Goal: Task Accomplishment & Management: Manage account settings

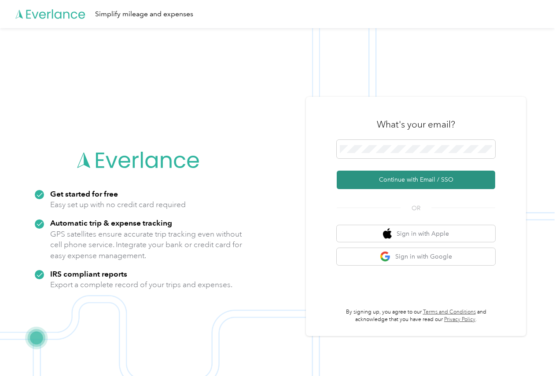
click at [421, 183] on button "Continue with Email / SSO" at bounding box center [416, 180] width 158 height 18
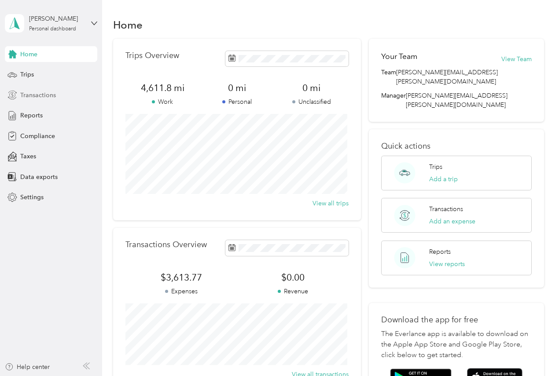
click at [43, 95] on span "Transactions" at bounding box center [38, 95] width 36 height 9
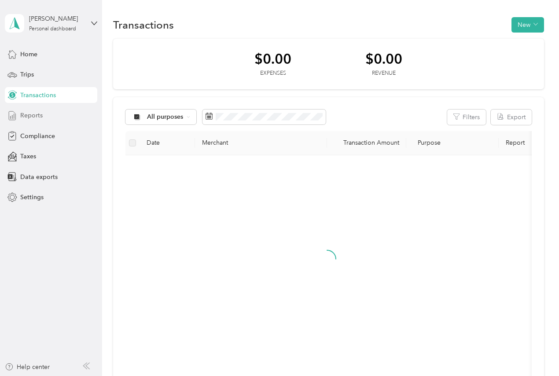
click at [34, 117] on span "Reports" at bounding box center [31, 115] width 22 height 9
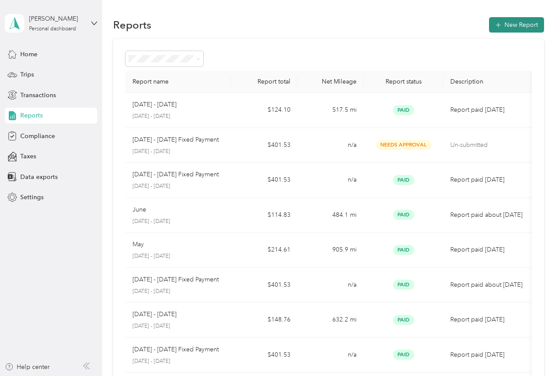
click at [506, 29] on button "New Report" at bounding box center [516, 24] width 55 height 15
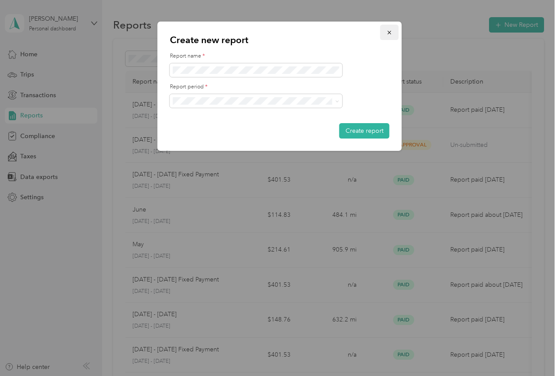
click at [390, 34] on icon "button" at bounding box center [389, 33] width 4 height 4
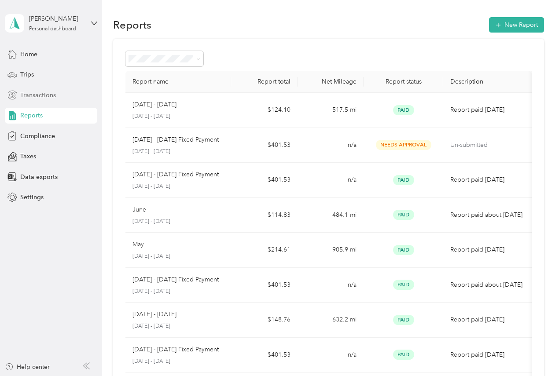
click at [34, 93] on span "Transactions" at bounding box center [38, 95] width 36 height 9
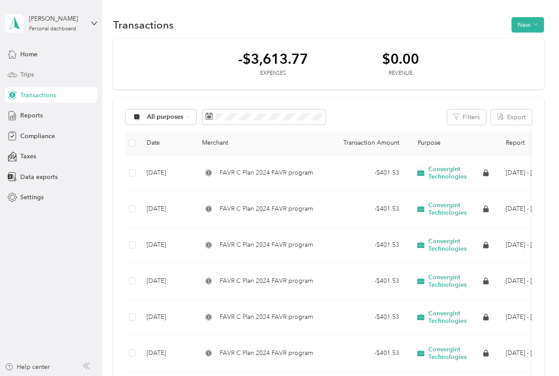
click at [29, 76] on span "Trips" at bounding box center [27, 74] width 14 height 9
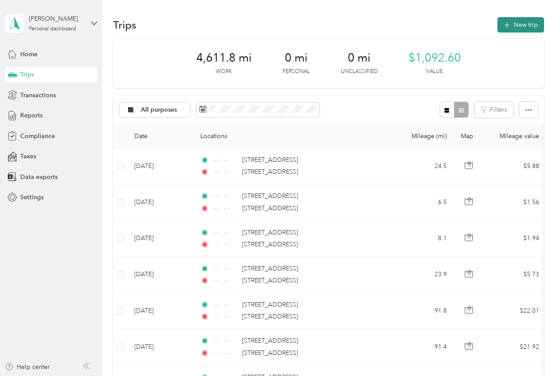
click at [506, 27] on icon "button" at bounding box center [507, 25] width 10 height 10
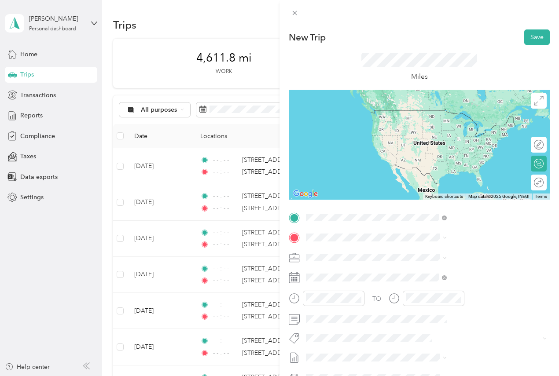
click at [435, 254] on span "[STREET_ADDRESS][US_STATE]" at bounding box center [460, 250] width 88 height 8
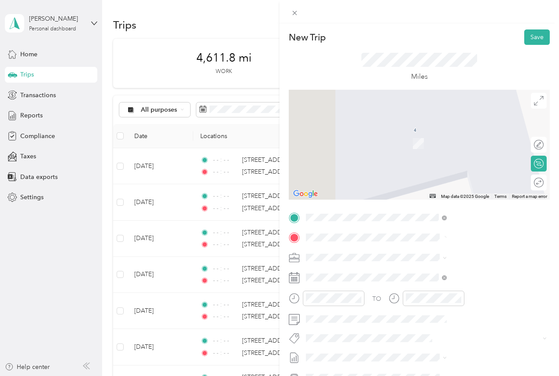
click at [434, 273] on span "[STREET_ADDRESS][US_STATE]" at bounding box center [460, 269] width 88 height 8
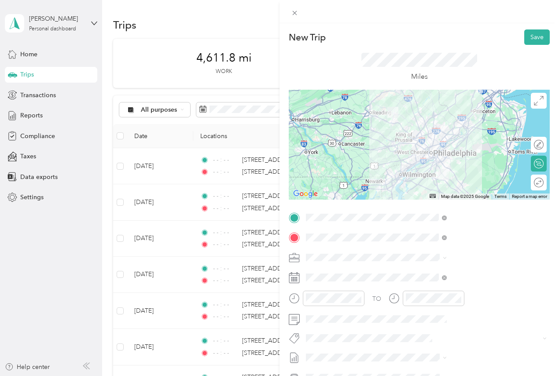
click at [461, 127] on div at bounding box center [419, 145] width 261 height 110
click at [460, 127] on div at bounding box center [419, 145] width 261 height 110
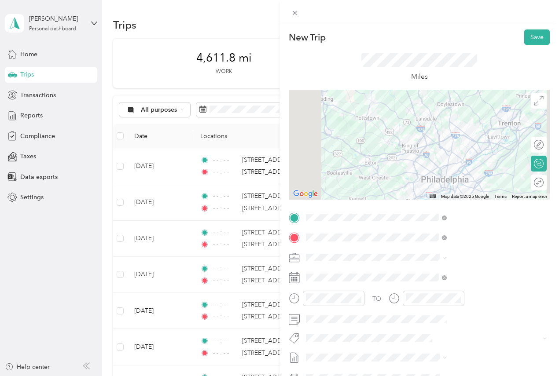
click at [460, 123] on div at bounding box center [419, 145] width 261 height 110
click at [462, 123] on div at bounding box center [419, 145] width 261 height 110
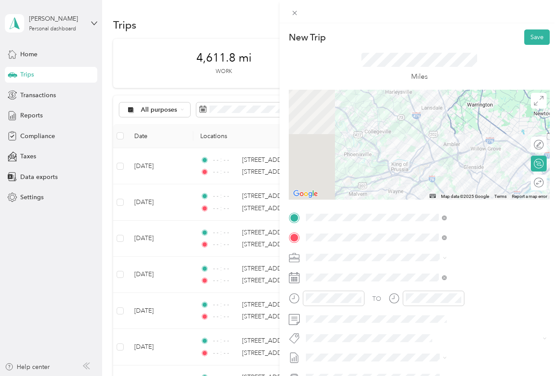
click at [461, 124] on div at bounding box center [419, 145] width 261 height 110
click at [464, 124] on div at bounding box center [419, 145] width 261 height 110
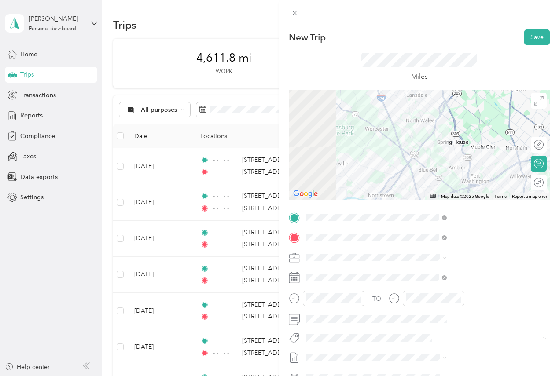
click at [437, 125] on div at bounding box center [419, 145] width 261 height 110
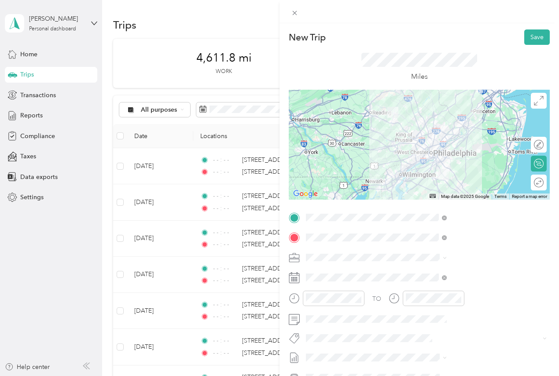
click at [398, 116] on img at bounding box center [392, 112] width 11 height 11
click at [461, 163] on div at bounding box center [419, 145] width 261 height 110
click at [462, 162] on div at bounding box center [419, 145] width 261 height 110
click at [473, 149] on div at bounding box center [419, 145] width 261 height 110
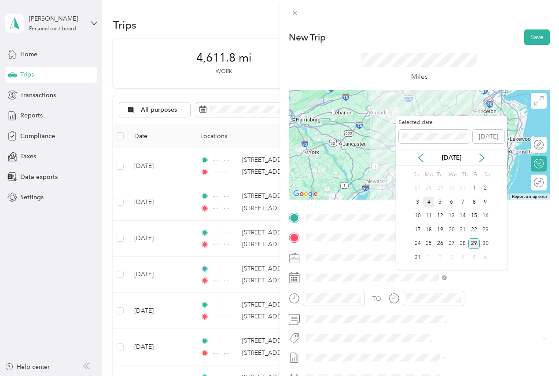
click at [432, 202] on div "4" at bounding box center [428, 202] width 11 height 11
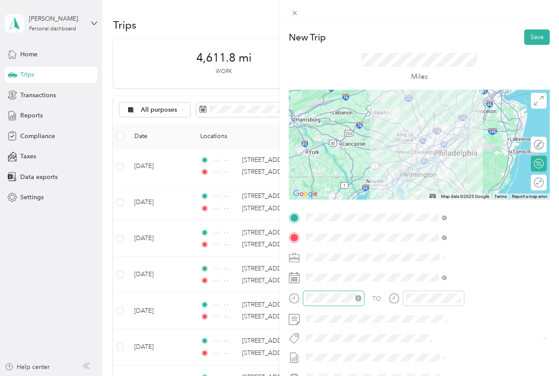
click at [361, 299] on icon "close-circle" at bounding box center [358, 298] width 6 height 6
click at [461, 301] on icon "close-circle" at bounding box center [458, 298] width 6 height 6
click at [529, 41] on button "Save" at bounding box center [537, 36] width 26 height 15
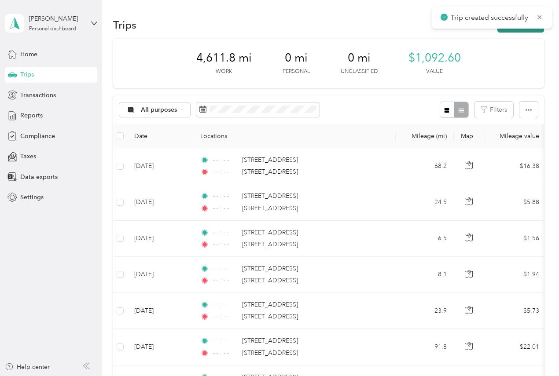
click at [517, 32] on button "New trip" at bounding box center [520, 24] width 47 height 15
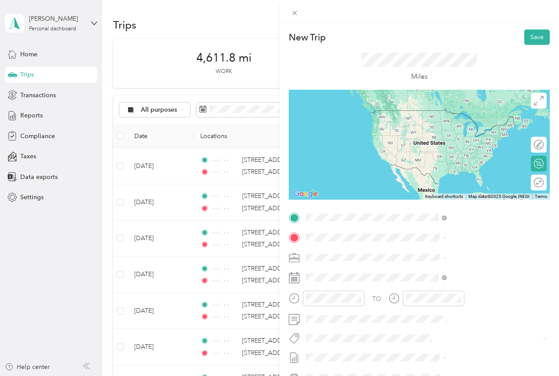
click at [447, 253] on span "[STREET_ADDRESS][US_STATE]" at bounding box center [460, 250] width 88 height 8
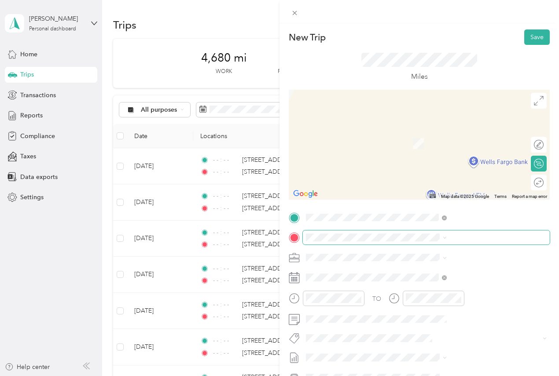
click at [438, 231] on span at bounding box center [426, 238] width 247 height 14
click at [457, 269] on span "[STREET_ADDRESS][US_STATE]" at bounding box center [460, 268] width 88 height 8
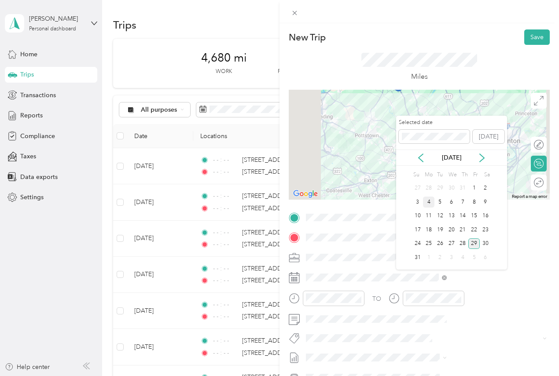
click at [429, 202] on div "4" at bounding box center [428, 202] width 11 height 11
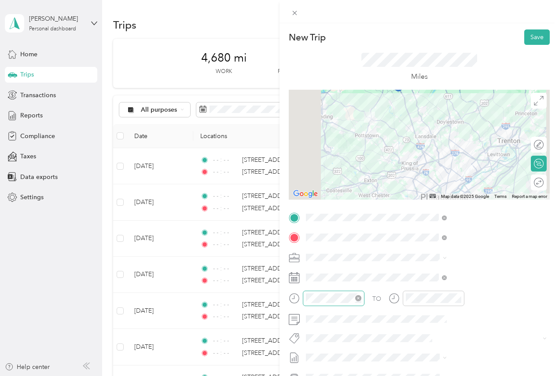
click at [361, 300] on icon "close-circle" at bounding box center [358, 298] width 6 height 6
click at [461, 298] on icon "close-circle" at bounding box center [458, 298] width 6 height 6
click at [534, 40] on button "Save" at bounding box center [537, 36] width 26 height 15
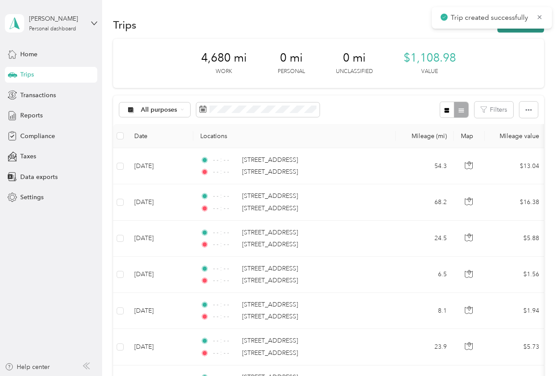
click at [512, 31] on button "New trip" at bounding box center [520, 24] width 47 height 15
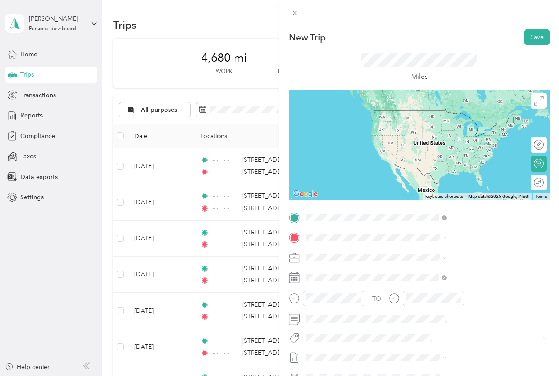
click at [449, 252] on span "[STREET_ADDRESS][US_STATE]" at bounding box center [460, 250] width 88 height 8
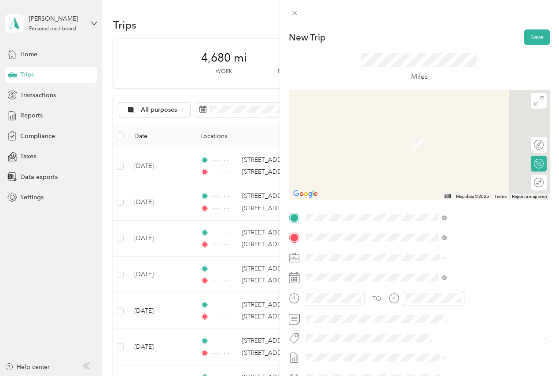
click at [436, 270] on span "[STREET_ADDRESS][US_STATE]" at bounding box center [460, 269] width 88 height 8
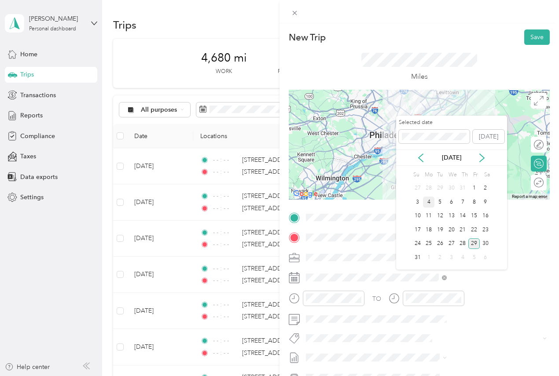
click at [430, 201] on div "4" at bounding box center [428, 202] width 11 height 11
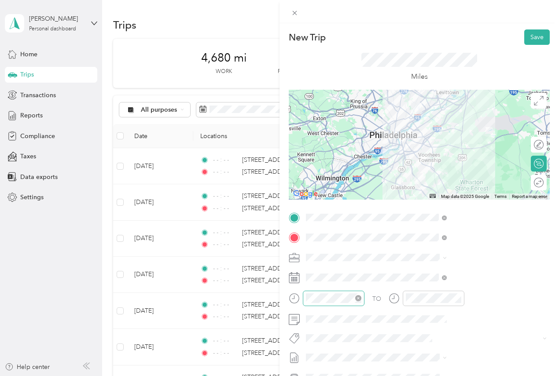
click at [361, 297] on icon "close-circle" at bounding box center [358, 298] width 6 height 6
click at [461, 299] on icon "close-circle" at bounding box center [458, 298] width 6 height 6
drag, startPoint x: 524, startPoint y: 39, endPoint x: 527, endPoint y: 49, distance: 10.9
click at [525, 39] on button "Save" at bounding box center [537, 36] width 26 height 15
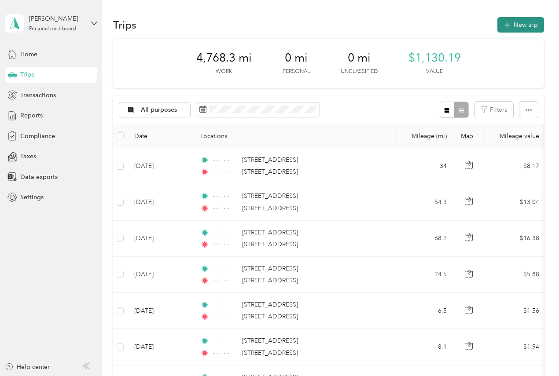
click at [528, 29] on button "New trip" at bounding box center [520, 24] width 47 height 15
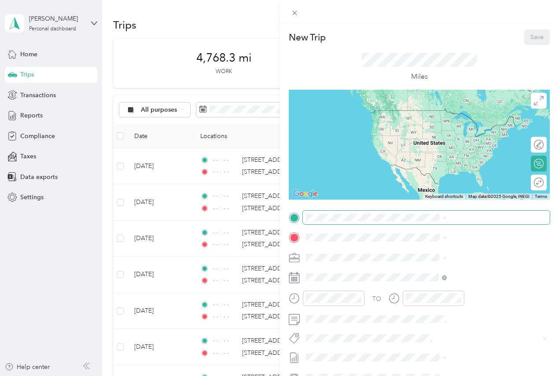
click at [438, 212] on span at bounding box center [426, 218] width 247 height 14
click at [445, 254] on span "[STREET_ADDRESS][US_STATE]" at bounding box center [460, 250] width 88 height 8
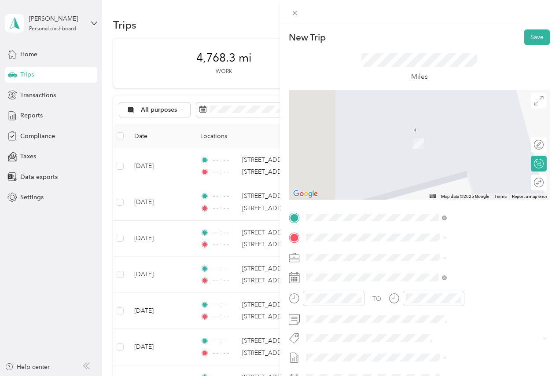
click at [460, 268] on span "[STREET_ADDRESS][US_STATE]" at bounding box center [460, 268] width 88 height 8
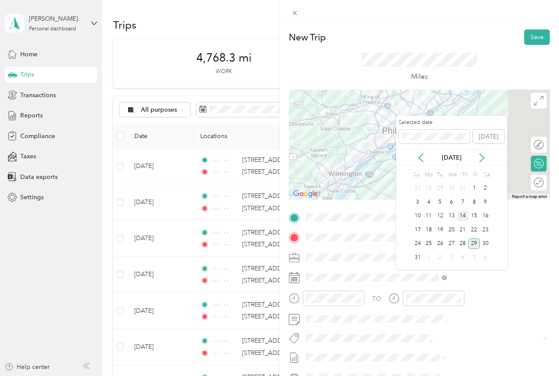
click at [463, 214] on div "14" at bounding box center [462, 216] width 11 height 11
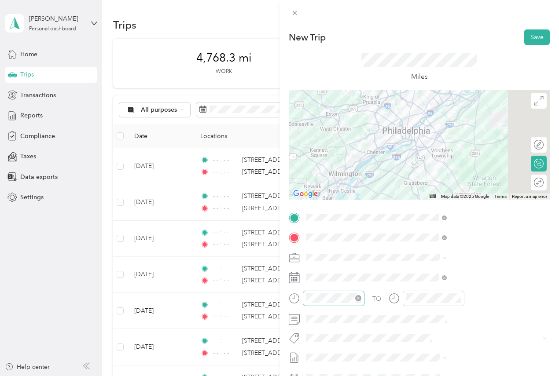
click at [361, 298] on icon "close-circle" at bounding box center [358, 298] width 6 height 6
click at [461, 299] on icon "close-circle" at bounding box center [458, 298] width 6 height 6
click at [528, 37] on button "Save" at bounding box center [537, 36] width 26 height 15
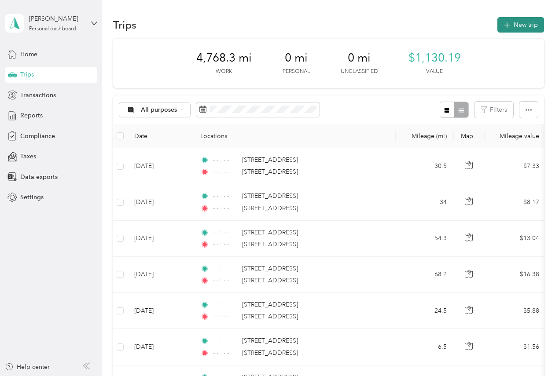
click at [503, 31] on button "New trip" at bounding box center [520, 24] width 47 height 15
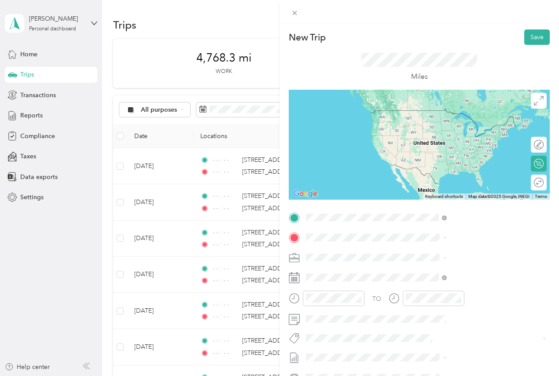
click at [446, 248] on span "[STREET_ADDRESS][US_STATE]" at bounding box center [460, 250] width 88 height 8
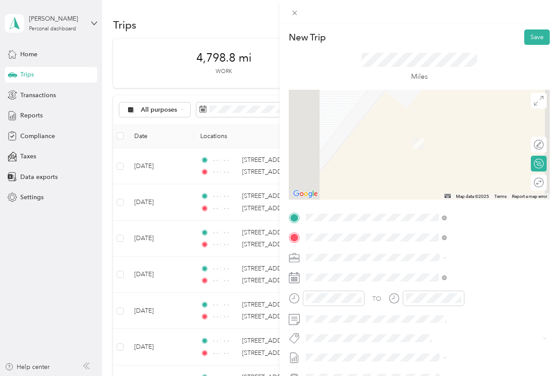
click at [447, 273] on span "[STREET_ADDRESS][US_STATE]" at bounding box center [460, 269] width 88 height 8
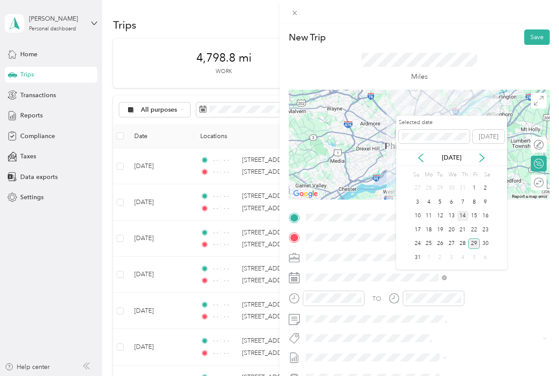
click at [461, 216] on div "14" at bounding box center [462, 216] width 11 height 11
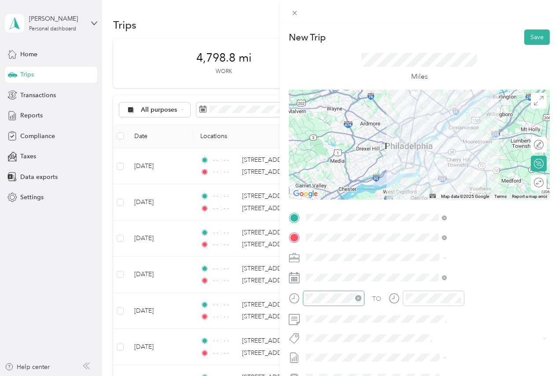
click at [361, 297] on icon "close-circle" at bounding box center [358, 298] width 6 height 6
click at [461, 298] on icon "close-circle" at bounding box center [458, 298] width 6 height 6
click at [530, 40] on button "Save" at bounding box center [537, 36] width 26 height 15
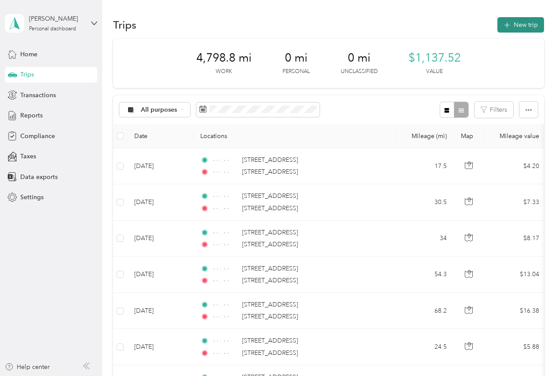
click at [508, 32] on button "New trip" at bounding box center [520, 24] width 47 height 15
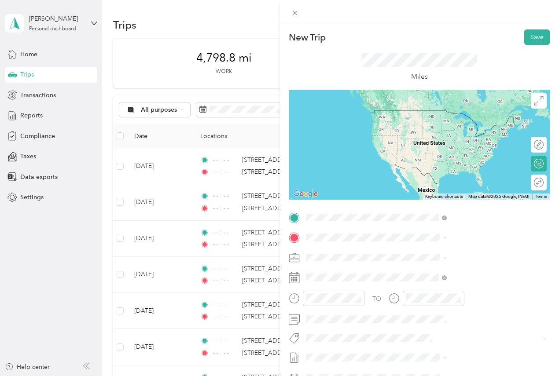
click at [443, 254] on span "[STREET_ADDRESS][US_STATE]" at bounding box center [460, 250] width 88 height 8
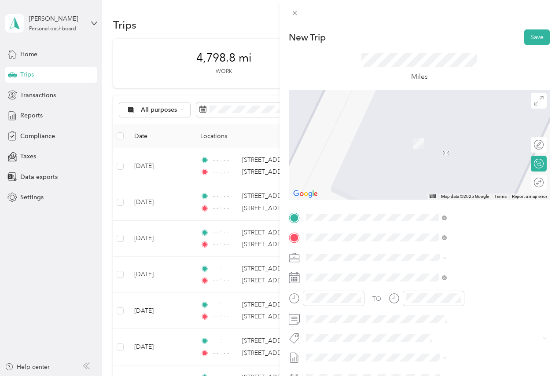
drag, startPoint x: 434, startPoint y: 271, endPoint x: 438, endPoint y: 276, distance: 6.0
click at [435, 271] on span "[STREET_ADDRESS][US_STATE]" at bounding box center [460, 269] width 88 height 8
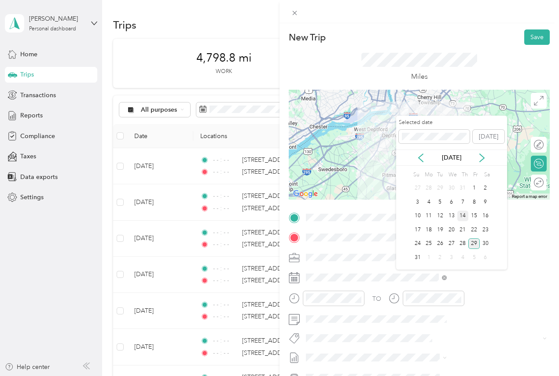
click at [463, 216] on div "14" at bounding box center [462, 216] width 11 height 11
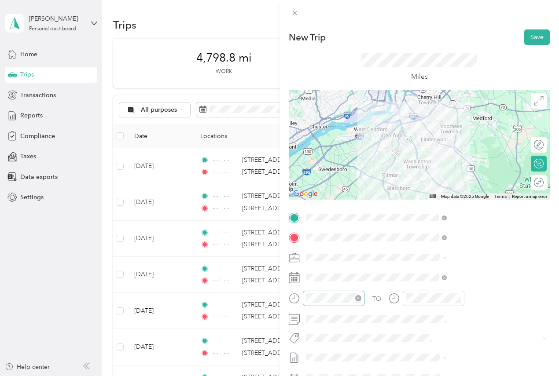
click at [361, 300] on icon "close-circle" at bounding box center [358, 298] width 6 height 6
click at [461, 300] on icon "close-circle" at bounding box center [458, 298] width 6 height 6
click at [526, 39] on button "Save" at bounding box center [537, 36] width 26 height 15
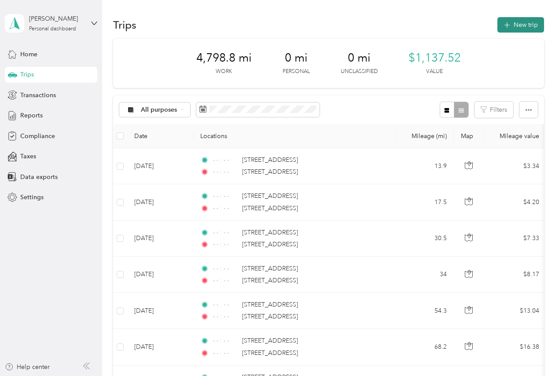
click at [523, 27] on button "New trip" at bounding box center [520, 24] width 47 height 15
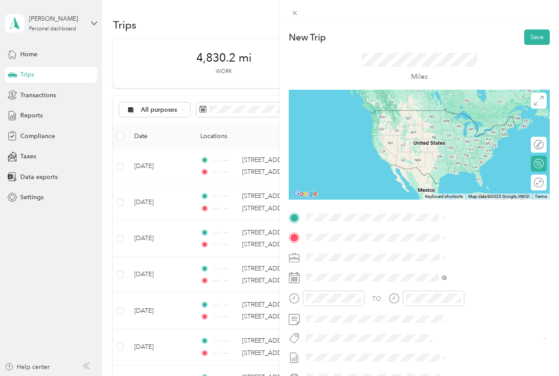
click at [452, 250] on span "[STREET_ADDRESS][US_STATE]" at bounding box center [460, 250] width 88 height 8
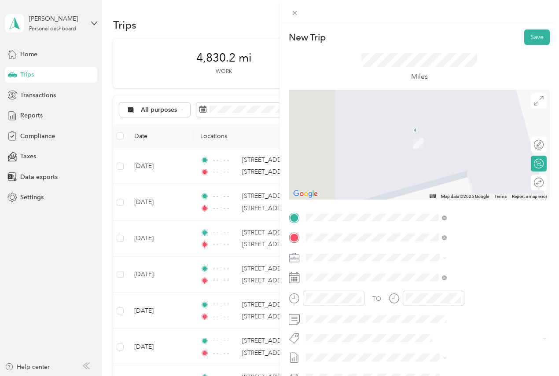
click at [427, 271] on span "[STREET_ADDRESS][US_STATE]" at bounding box center [460, 269] width 88 height 8
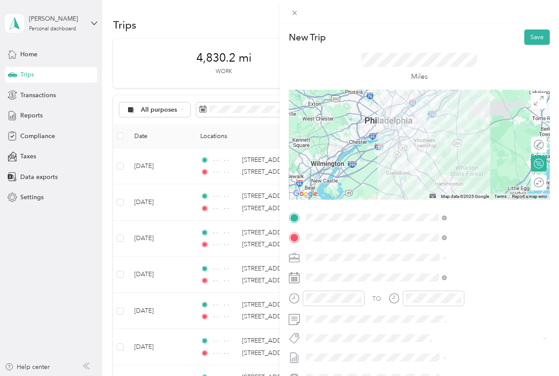
click at [451, 139] on div at bounding box center [419, 145] width 261 height 110
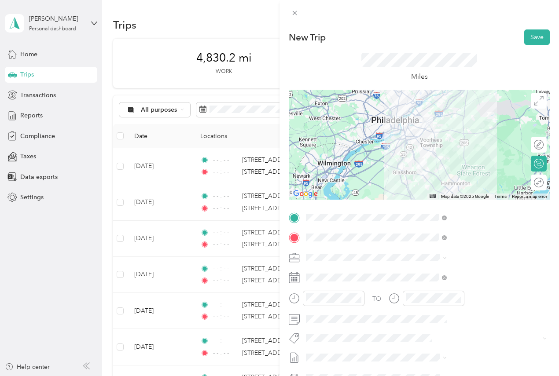
click at [450, 137] on div at bounding box center [419, 145] width 261 height 110
click at [456, 140] on div at bounding box center [419, 145] width 261 height 110
click at [449, 136] on div at bounding box center [419, 145] width 261 height 110
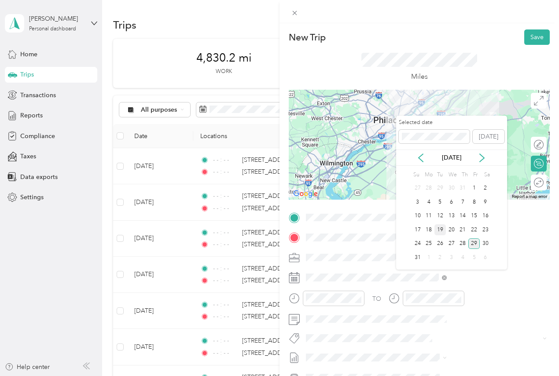
click at [442, 231] on div "19" at bounding box center [439, 229] width 11 height 11
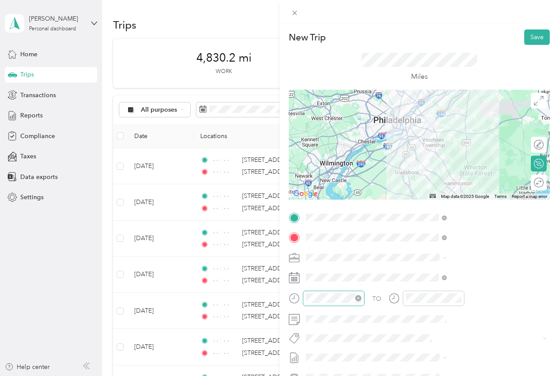
click at [361, 297] on icon "close-circle" at bounding box center [358, 298] width 6 height 6
click at [461, 298] on icon "close-circle" at bounding box center [458, 298] width 6 height 6
drag, startPoint x: 527, startPoint y: 37, endPoint x: 523, endPoint y: 44, distance: 9.1
click at [527, 37] on button "Save" at bounding box center [537, 36] width 26 height 15
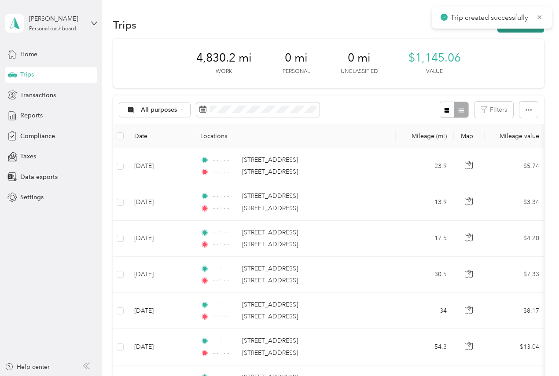
click at [503, 31] on button "New trip" at bounding box center [520, 24] width 47 height 15
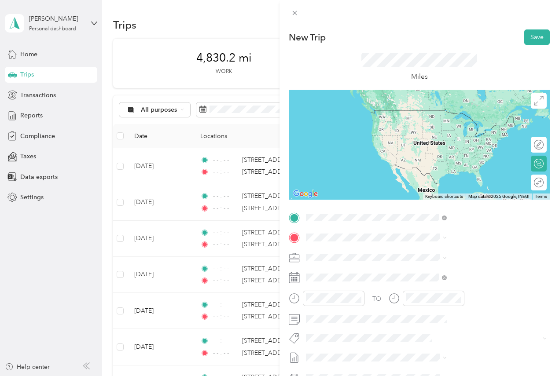
click at [430, 254] on span "[STREET_ADDRESS][US_STATE]" at bounding box center [460, 250] width 88 height 8
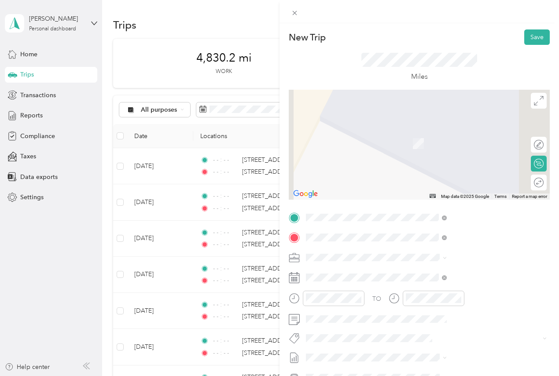
click at [438, 273] on span "[STREET_ADDRESS][US_STATE]" at bounding box center [460, 269] width 88 height 8
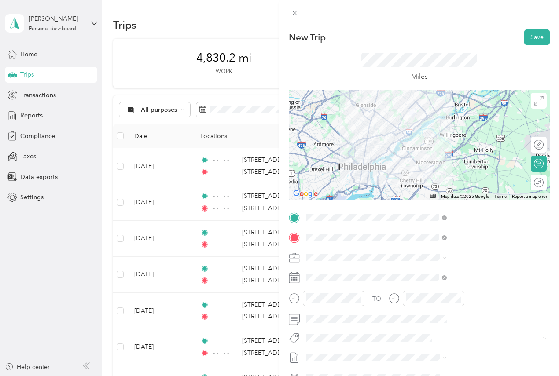
click at [449, 151] on div at bounding box center [419, 145] width 261 height 110
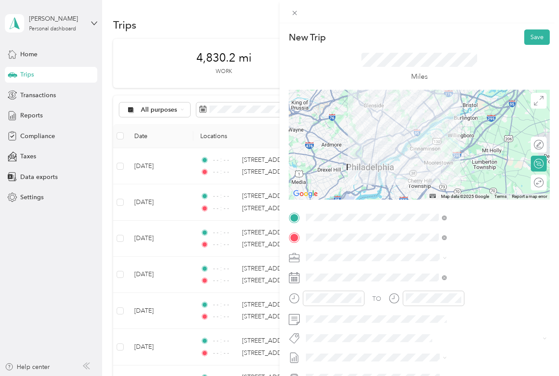
click at [450, 157] on div at bounding box center [419, 145] width 261 height 110
click at [449, 155] on div at bounding box center [419, 145] width 261 height 110
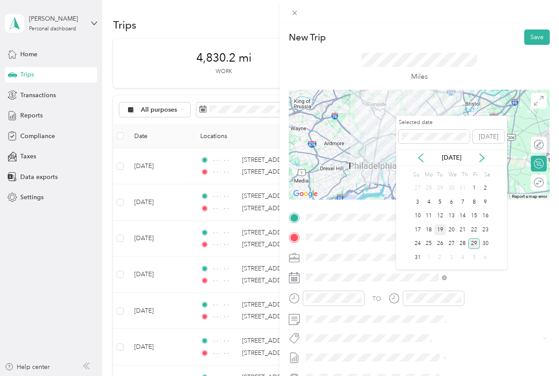
click at [440, 229] on div "19" at bounding box center [439, 229] width 11 height 11
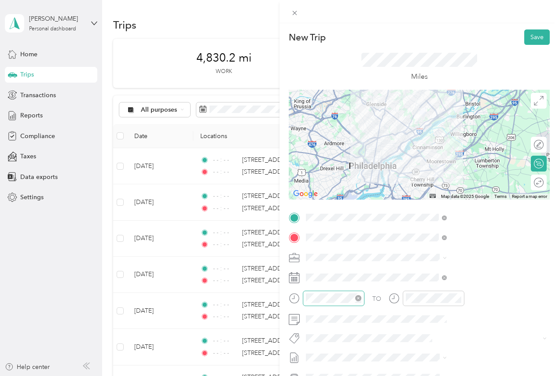
click at [361, 298] on icon "close-circle" at bounding box center [358, 298] width 6 height 6
click at [461, 296] on icon "close-circle" at bounding box center [458, 298] width 6 height 6
click at [526, 39] on button "Save" at bounding box center [537, 36] width 26 height 15
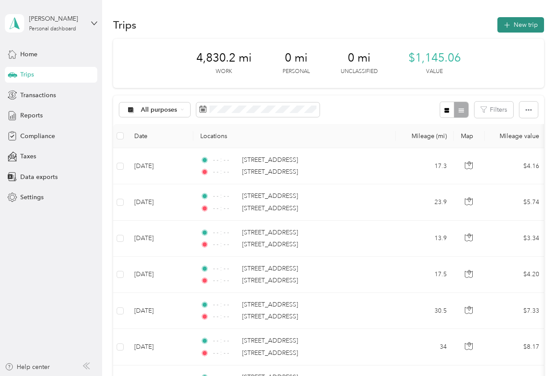
click at [506, 29] on button "New trip" at bounding box center [520, 24] width 47 height 15
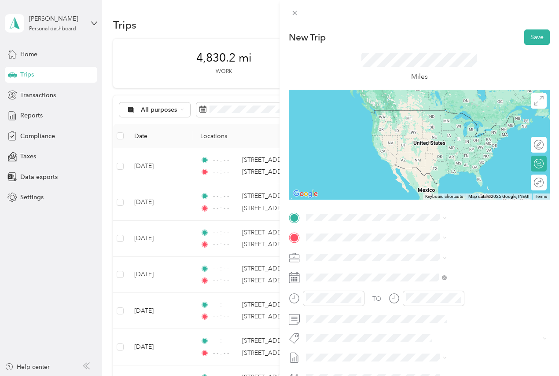
click at [446, 252] on span "[STREET_ADDRESS][US_STATE]" at bounding box center [460, 248] width 88 height 8
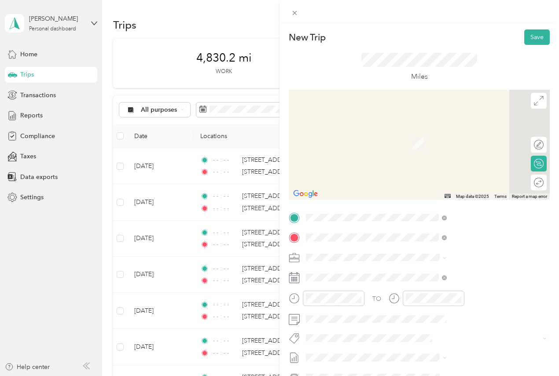
click at [442, 273] on span "[STREET_ADDRESS][US_STATE]" at bounding box center [460, 269] width 88 height 8
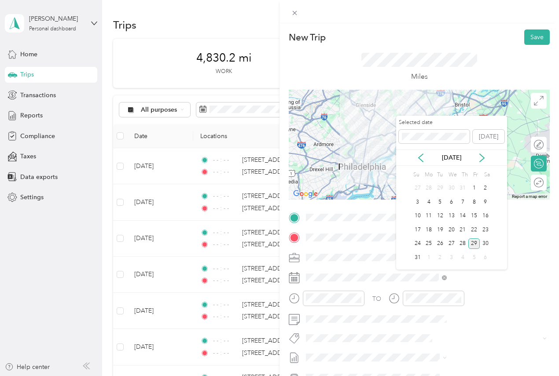
click at [442, 229] on div "19" at bounding box center [439, 229] width 11 height 11
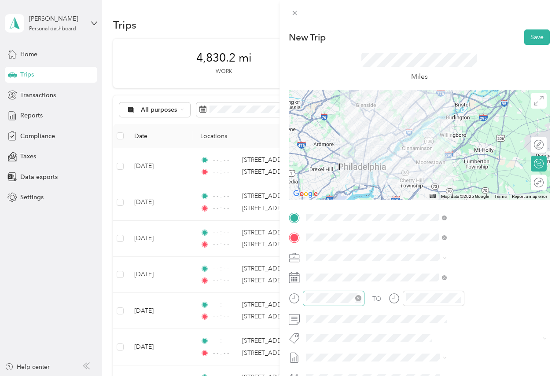
click at [361, 299] on icon "close-circle" at bounding box center [358, 298] width 6 height 6
click at [461, 298] on icon "close-circle" at bounding box center [458, 298] width 6 height 6
drag, startPoint x: 525, startPoint y: 34, endPoint x: 525, endPoint y: 40, distance: 6.6
click at [525, 34] on button "Save" at bounding box center [537, 36] width 26 height 15
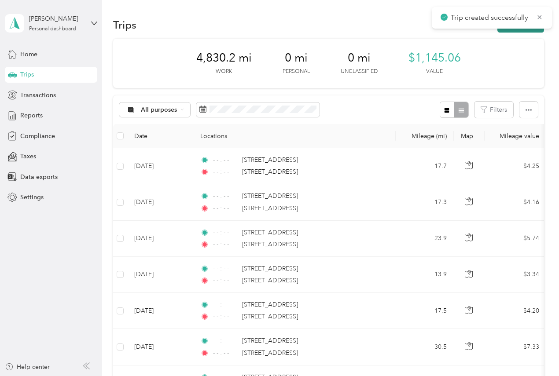
click at [501, 30] on button "New trip" at bounding box center [520, 24] width 47 height 15
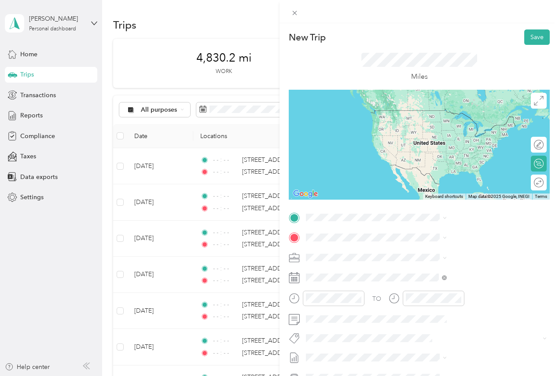
click at [425, 251] on span "[STREET_ADDRESS][US_STATE]" at bounding box center [460, 248] width 88 height 8
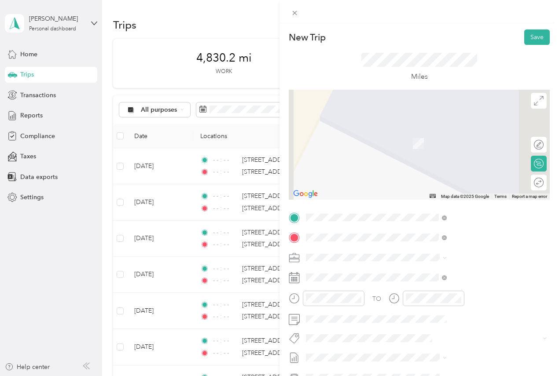
click at [434, 273] on span "[STREET_ADDRESS][US_STATE]" at bounding box center [460, 269] width 88 height 8
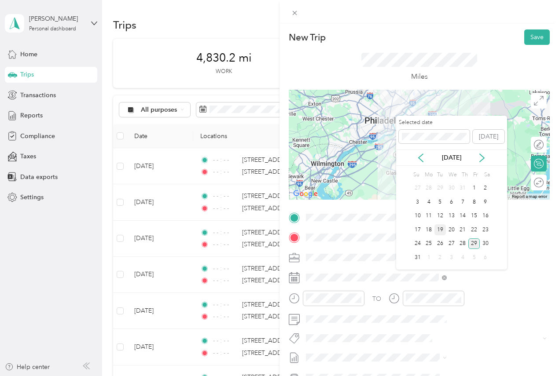
click at [441, 231] on div "19" at bounding box center [439, 229] width 11 height 11
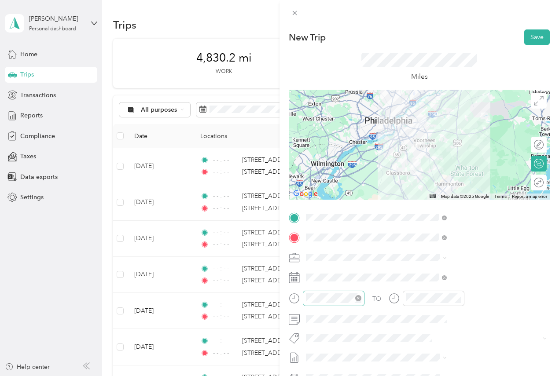
click at [361, 297] on icon "close-circle" at bounding box center [358, 298] width 6 height 6
click at [461, 298] on icon "close-circle" at bounding box center [458, 298] width 6 height 6
click at [527, 34] on button "Save" at bounding box center [537, 36] width 26 height 15
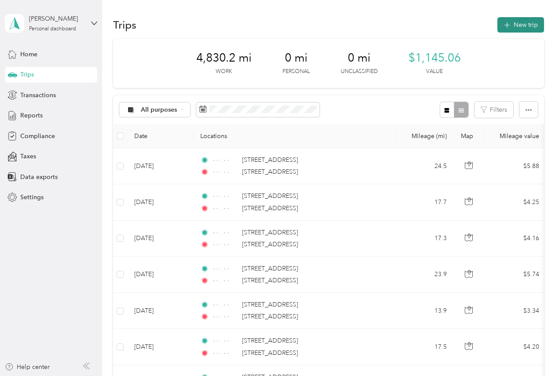
click at [512, 24] on button "New trip" at bounding box center [520, 24] width 47 height 15
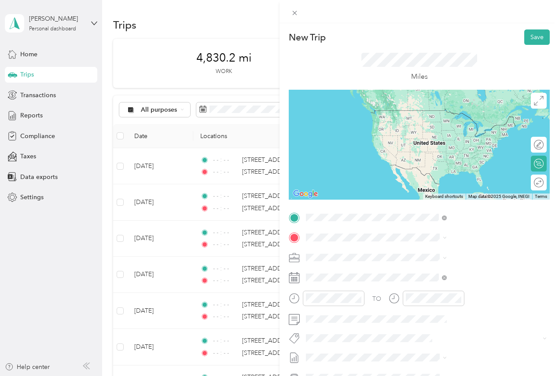
click at [455, 253] on span "[STREET_ADDRESS][US_STATE]" at bounding box center [460, 250] width 88 height 8
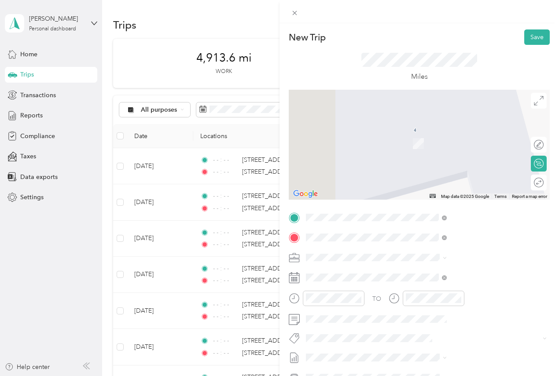
click at [447, 273] on span "[STREET_ADDRESS][US_STATE]" at bounding box center [460, 269] width 88 height 8
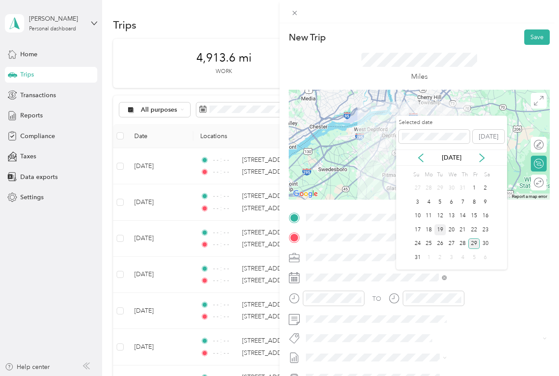
click at [439, 229] on div "19" at bounding box center [439, 229] width 11 height 11
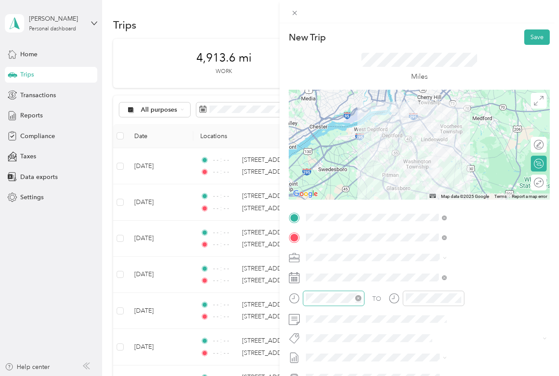
click at [361, 298] on icon "close-circle" at bounding box center [358, 298] width 6 height 6
click at [461, 297] on icon "close-circle" at bounding box center [458, 298] width 6 height 6
click at [524, 38] on button "Save" at bounding box center [537, 36] width 26 height 15
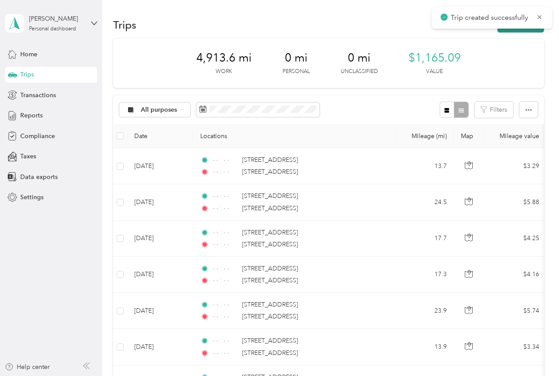
click at [501, 32] on button "New trip" at bounding box center [520, 24] width 47 height 15
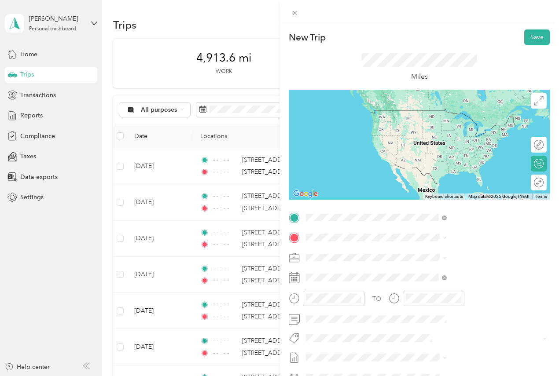
click at [446, 254] on span "[STREET_ADDRESS][US_STATE]" at bounding box center [460, 250] width 88 height 8
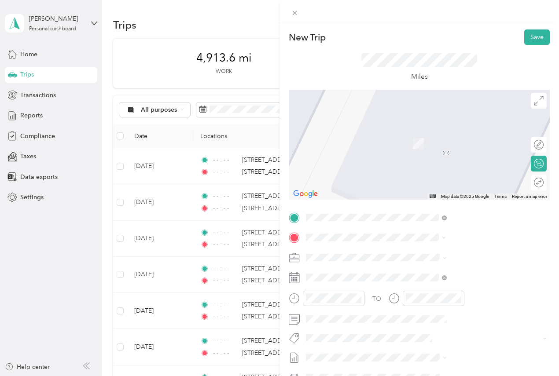
click at [425, 273] on span "[STREET_ADDRESS][US_STATE]" at bounding box center [460, 269] width 88 height 8
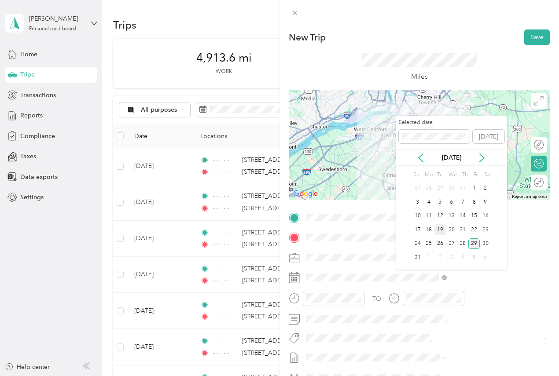
click at [438, 228] on div "19" at bounding box center [439, 229] width 11 height 11
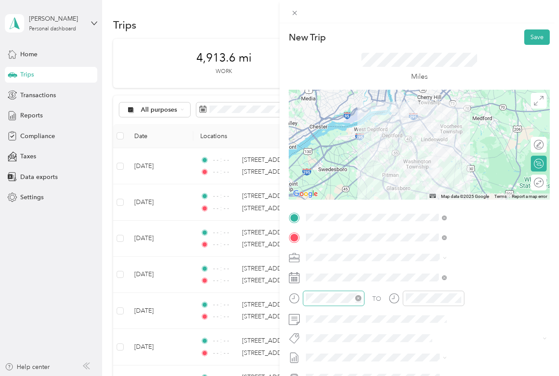
click at [361, 300] on icon "close-circle" at bounding box center [358, 298] width 6 height 6
click at [461, 299] on icon "close-circle" at bounding box center [458, 298] width 6 height 6
click at [530, 37] on button "Save" at bounding box center [537, 36] width 26 height 15
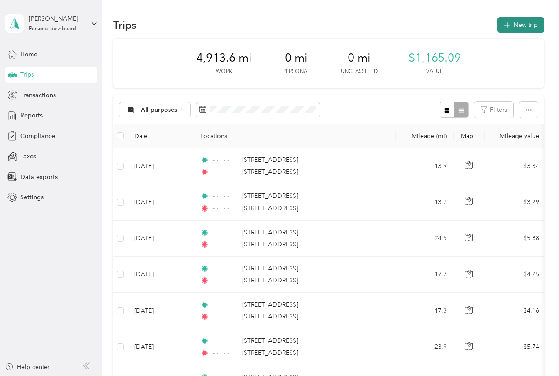
click at [509, 25] on icon "button" at bounding box center [507, 25] width 10 height 10
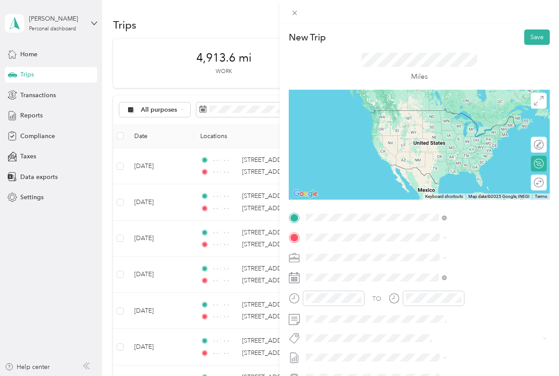
click at [438, 248] on span "[STREET_ADDRESS][US_STATE]" at bounding box center [460, 250] width 88 height 8
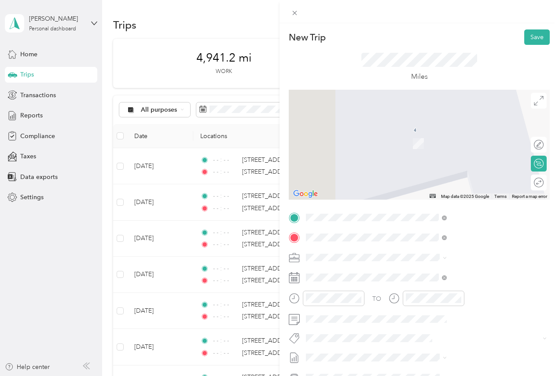
click at [434, 273] on span "[STREET_ADDRESS][US_STATE]" at bounding box center [460, 269] width 88 height 8
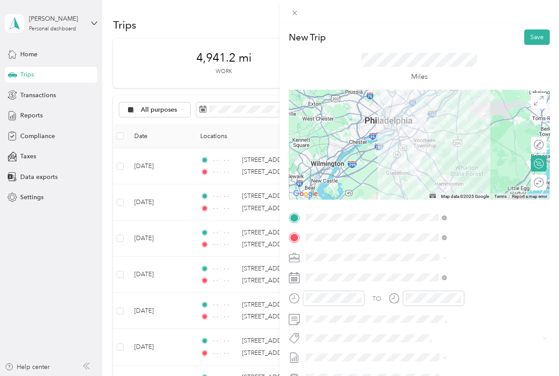
click at [443, 140] on div at bounding box center [419, 145] width 261 height 110
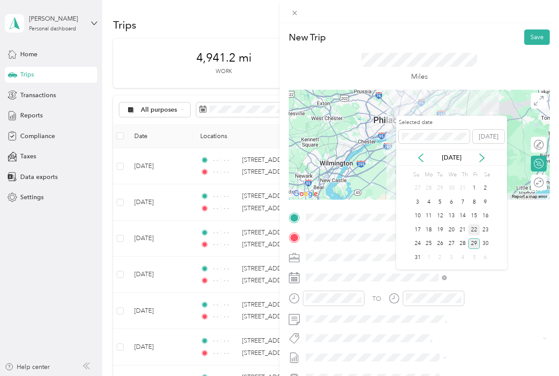
click at [474, 225] on div "22" at bounding box center [473, 229] width 11 height 11
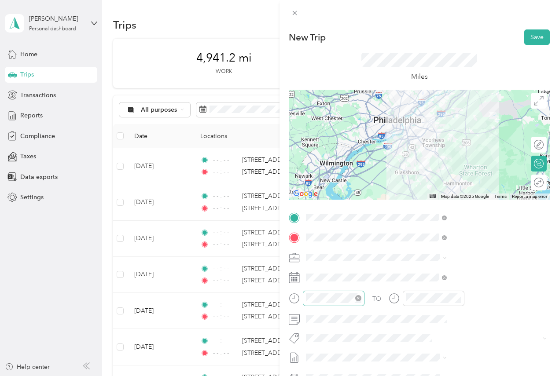
click at [361, 297] on icon "close-circle" at bounding box center [358, 298] width 6 height 6
click at [461, 298] on icon "close-circle" at bounding box center [458, 298] width 6 height 6
click at [526, 34] on button "Save" at bounding box center [537, 36] width 26 height 15
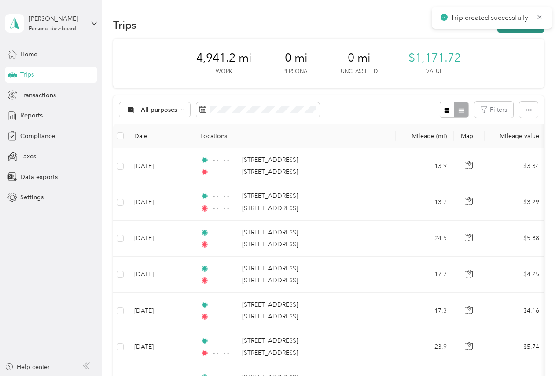
click at [501, 31] on button "New trip" at bounding box center [520, 24] width 47 height 15
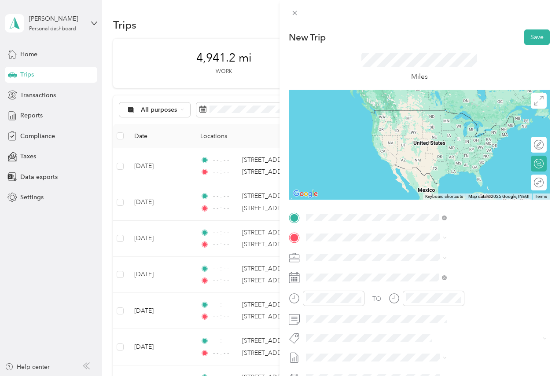
click at [444, 253] on span "[STREET_ADDRESS][US_STATE]" at bounding box center [460, 250] width 88 height 8
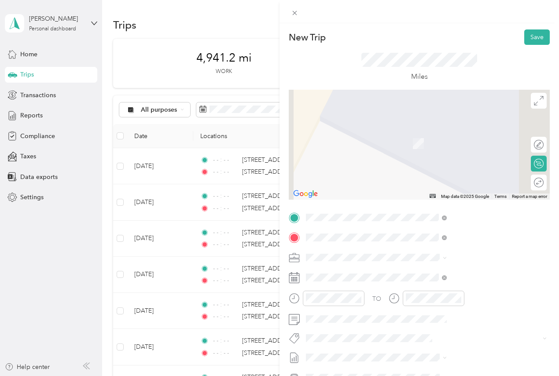
click at [443, 273] on span "[STREET_ADDRESS][US_STATE]" at bounding box center [460, 269] width 88 height 8
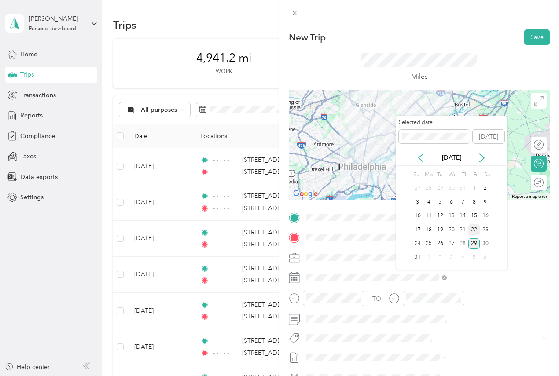
click at [475, 229] on div "22" at bounding box center [473, 229] width 11 height 11
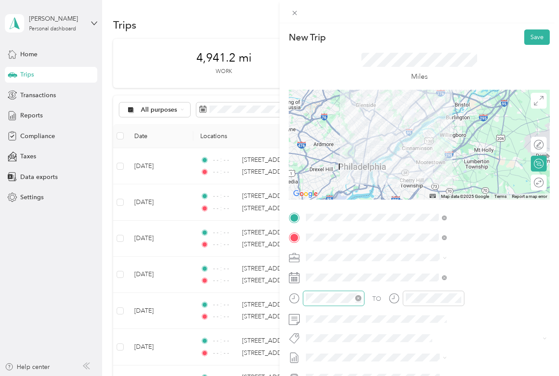
click at [361, 296] on icon "close-circle" at bounding box center [358, 298] width 6 height 6
click at [461, 298] on icon "close-circle" at bounding box center [458, 298] width 6 height 6
click at [529, 39] on button "Save" at bounding box center [537, 36] width 26 height 15
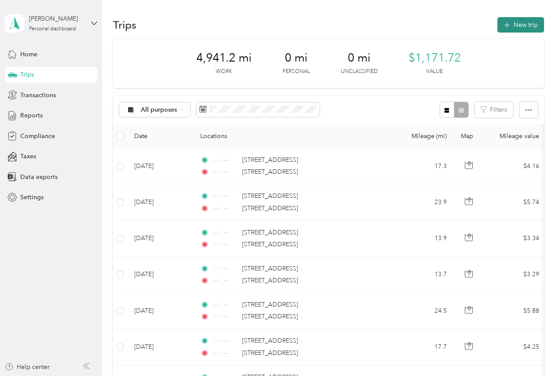
click at [503, 28] on icon "button" at bounding box center [507, 25] width 10 height 10
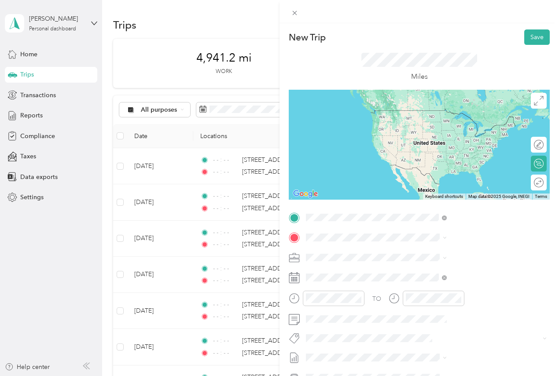
click at [452, 248] on span "[STREET_ADDRESS][US_STATE]" at bounding box center [460, 250] width 88 height 8
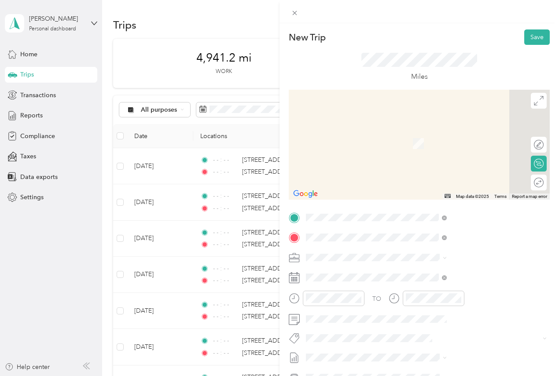
click at [441, 272] on span "[STREET_ADDRESS][US_STATE]" at bounding box center [460, 269] width 88 height 8
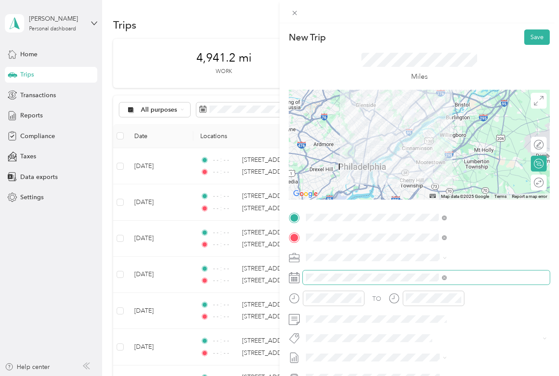
click at [486, 283] on span at bounding box center [426, 278] width 247 height 14
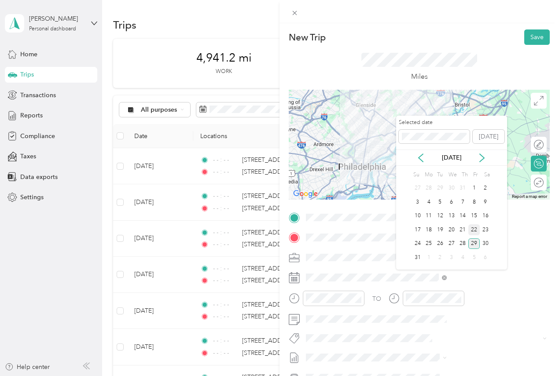
click at [476, 229] on div "22" at bounding box center [473, 229] width 11 height 11
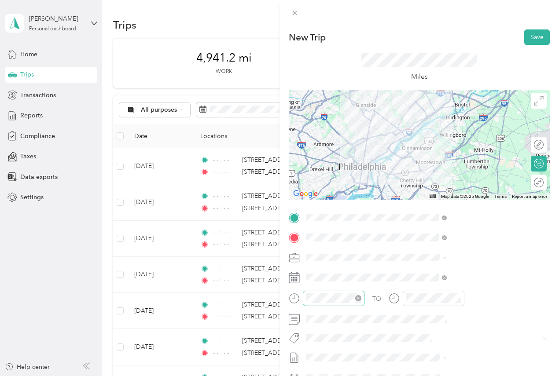
click at [361, 298] on icon "close-circle" at bounding box center [358, 298] width 6 height 6
click at [461, 300] on icon "close-circle" at bounding box center [458, 298] width 6 height 6
click at [537, 39] on button "Save" at bounding box center [537, 36] width 26 height 15
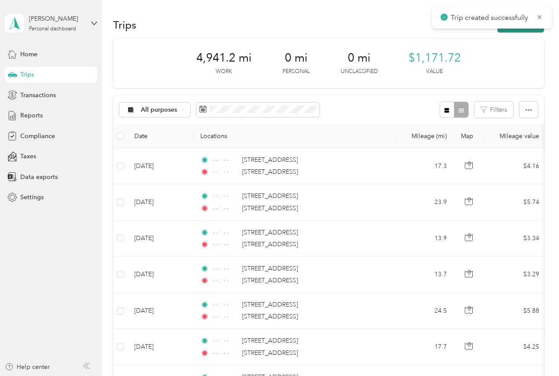
click at [506, 32] on button "New trip" at bounding box center [520, 24] width 47 height 15
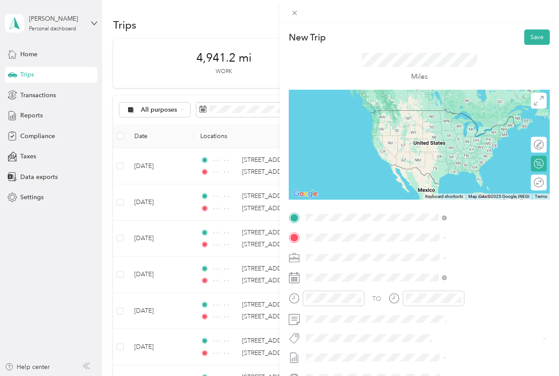
click at [437, 254] on span "[STREET_ADDRESS][US_STATE]" at bounding box center [460, 250] width 88 height 8
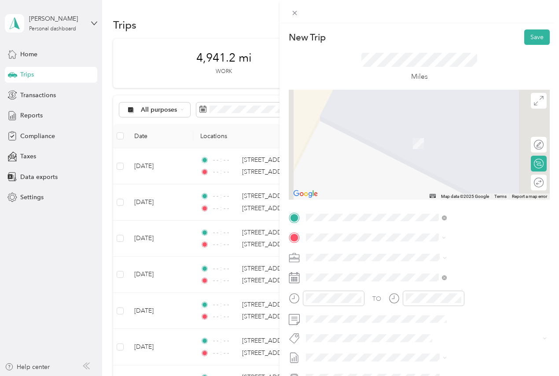
click at [440, 271] on span "[STREET_ADDRESS][US_STATE]" at bounding box center [460, 269] width 88 height 8
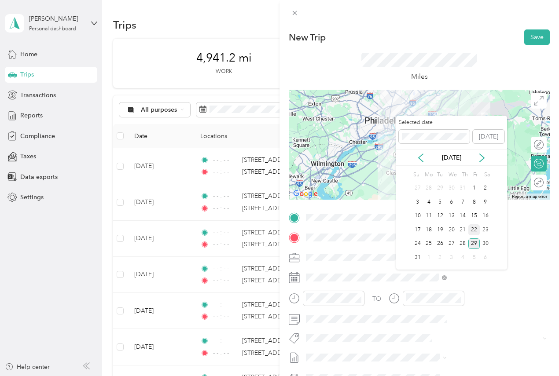
click at [470, 229] on div "22" at bounding box center [473, 229] width 11 height 11
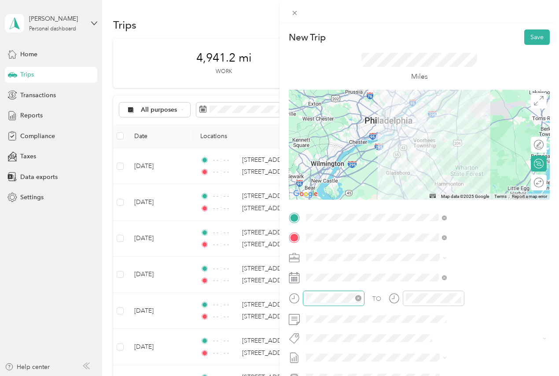
click at [361, 298] on icon "close-circle" at bounding box center [358, 298] width 6 height 6
click at [461, 298] on icon "close-circle" at bounding box center [458, 298] width 6 height 6
click at [525, 39] on button "Save" at bounding box center [537, 36] width 26 height 15
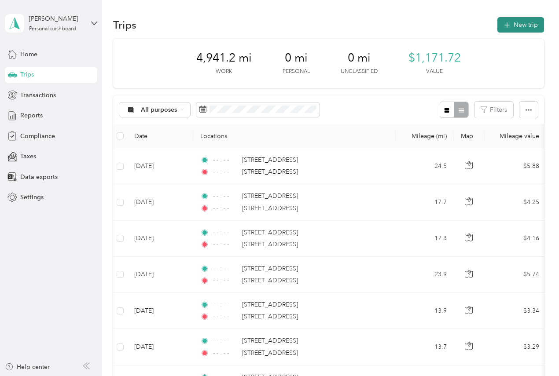
click at [502, 24] on icon "button" at bounding box center [507, 25] width 10 height 10
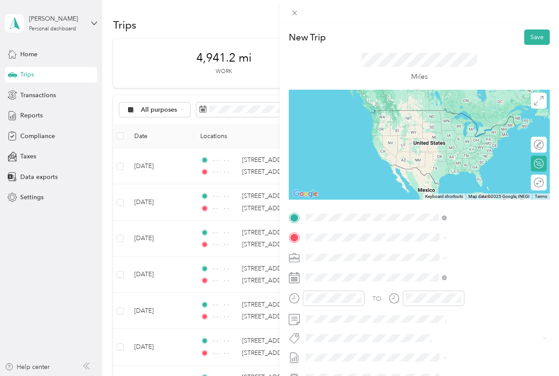
click at [444, 249] on span "[STREET_ADDRESS][US_STATE]" at bounding box center [460, 250] width 88 height 8
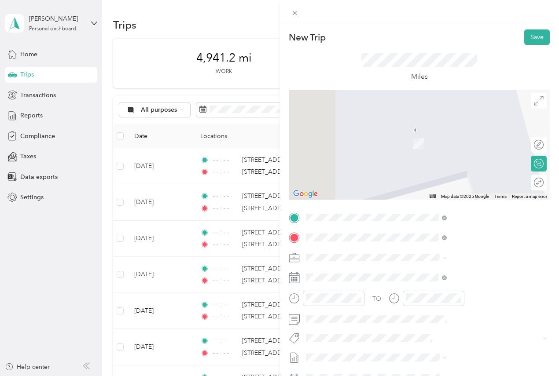
click at [437, 269] on span "[STREET_ADDRESS][US_STATE]" at bounding box center [460, 269] width 88 height 8
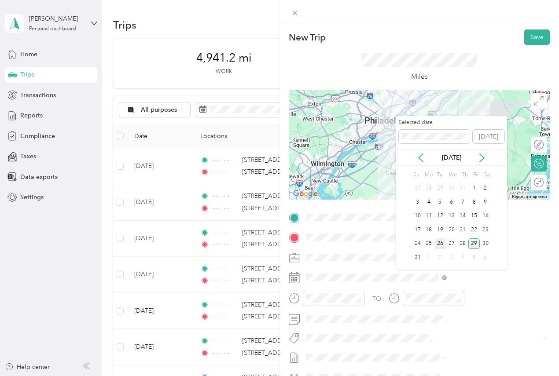
click at [443, 243] on div "26" at bounding box center [439, 244] width 11 height 11
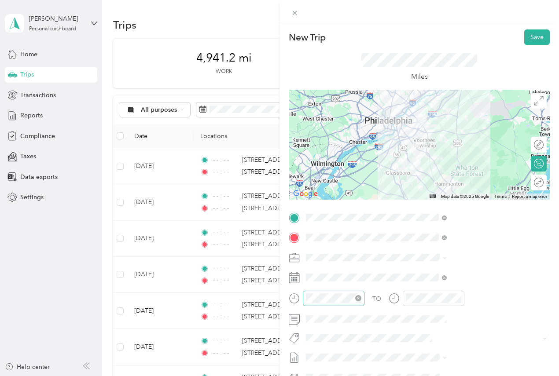
click at [361, 301] on icon "close-circle" at bounding box center [358, 298] width 6 height 6
click at [461, 297] on icon "close-circle" at bounding box center [458, 298] width 6 height 6
click at [441, 142] on div at bounding box center [419, 145] width 261 height 110
click at [441, 143] on div at bounding box center [419, 145] width 261 height 110
click at [442, 143] on div at bounding box center [419, 145] width 261 height 110
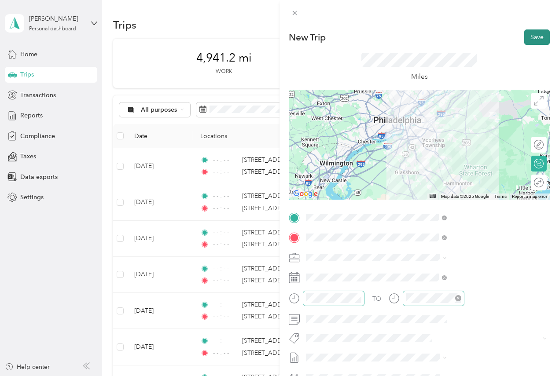
click at [533, 38] on button "Save" at bounding box center [537, 36] width 26 height 15
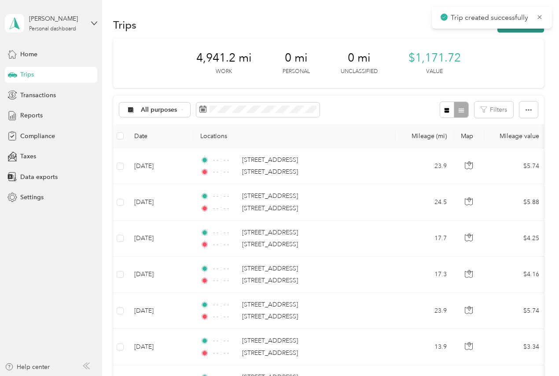
click at [507, 29] on button "New trip" at bounding box center [520, 24] width 47 height 15
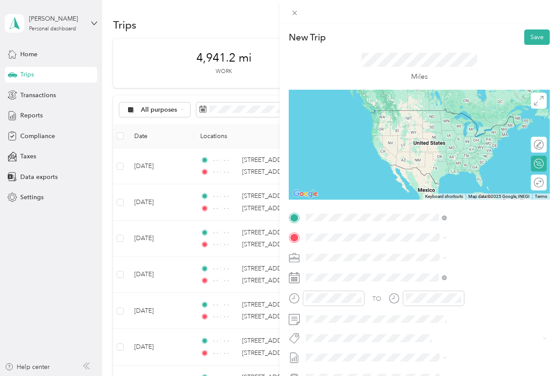
click at [440, 253] on span "[STREET_ADDRESS][US_STATE]" at bounding box center [460, 250] width 88 height 8
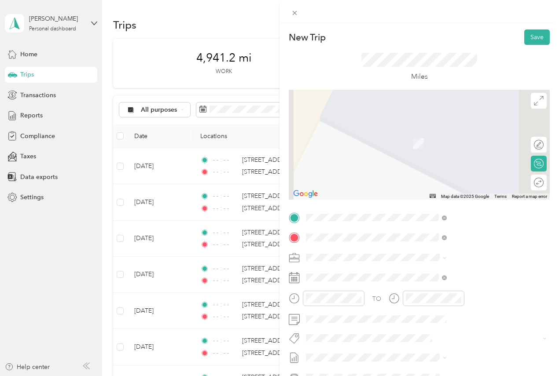
click at [437, 272] on span "[STREET_ADDRESS][US_STATE]" at bounding box center [460, 269] width 88 height 8
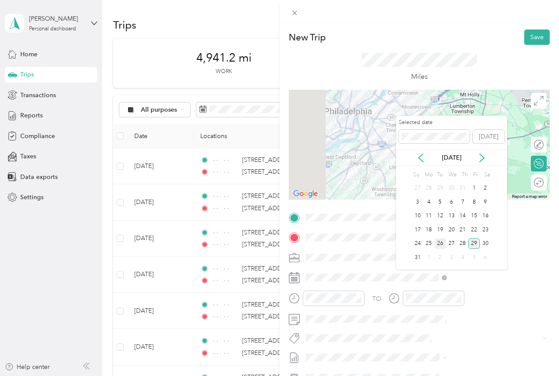
click at [440, 243] on div "26" at bounding box center [439, 244] width 11 height 11
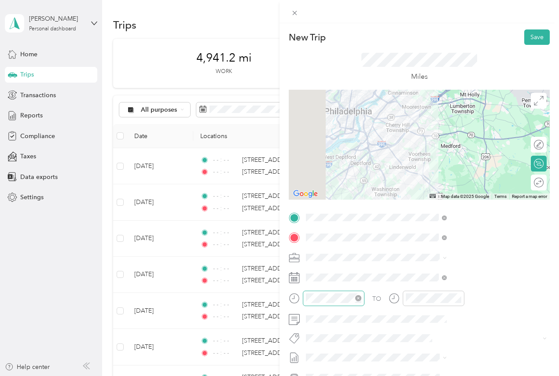
click at [361, 299] on icon "close-circle" at bounding box center [358, 298] width 6 height 6
click at [461, 299] on icon "close-circle" at bounding box center [458, 298] width 6 height 6
click at [460, 149] on div at bounding box center [419, 145] width 261 height 110
click at [458, 149] on div at bounding box center [419, 145] width 261 height 110
click at [447, 149] on div at bounding box center [419, 145] width 261 height 110
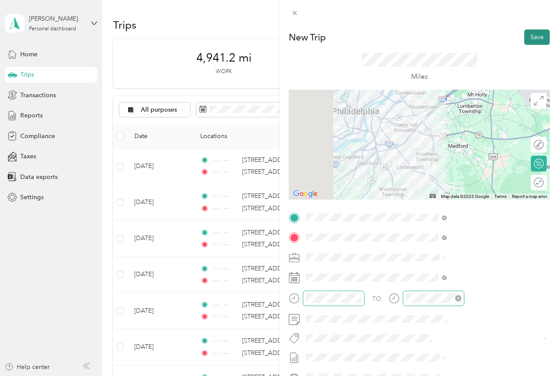
click at [528, 36] on button "Save" at bounding box center [537, 36] width 26 height 15
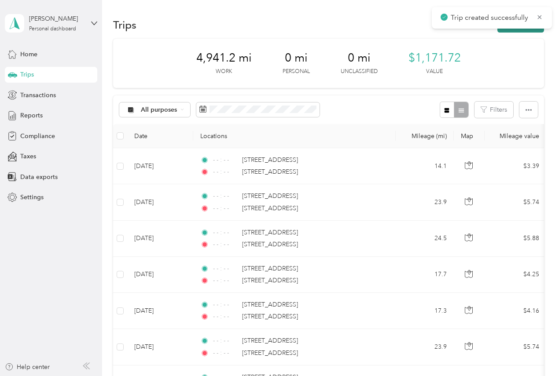
click at [505, 30] on button "New trip" at bounding box center [520, 24] width 47 height 15
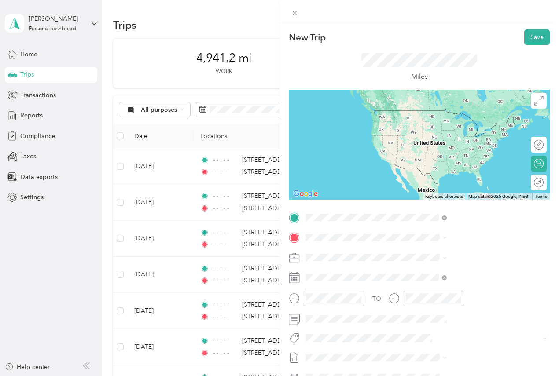
click at [460, 254] on span "[STREET_ADDRESS][US_STATE]" at bounding box center [460, 250] width 88 height 8
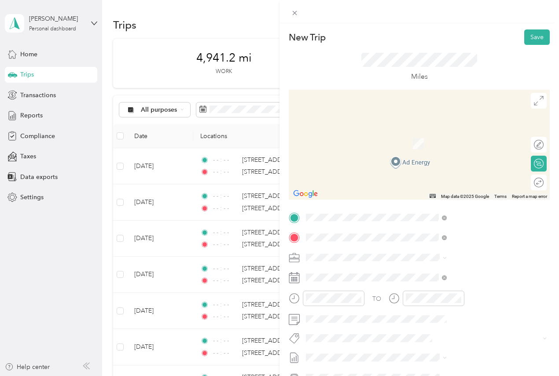
click at [434, 273] on span "[STREET_ADDRESS][US_STATE]" at bounding box center [460, 269] width 88 height 8
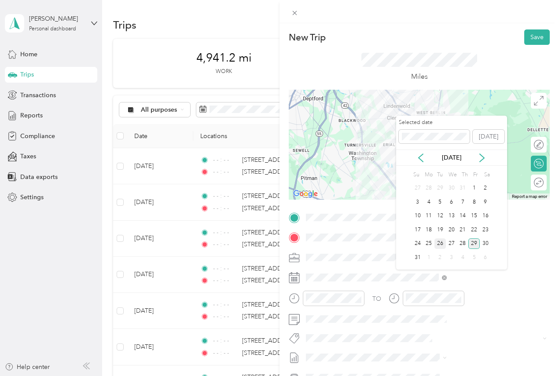
click at [438, 245] on div "26" at bounding box center [439, 244] width 11 height 11
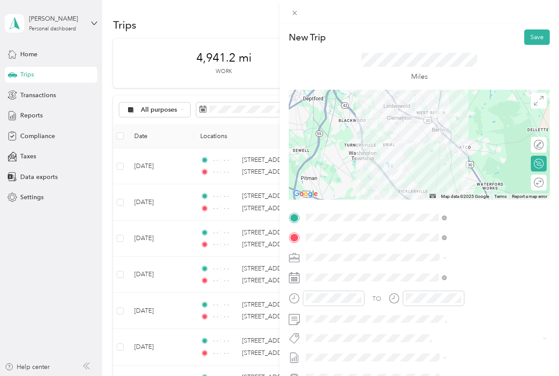
click at [463, 184] on div at bounding box center [419, 145] width 261 height 110
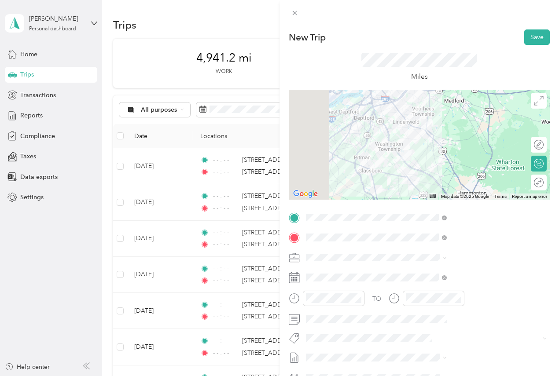
click at [464, 143] on div at bounding box center [419, 145] width 261 height 110
click at [461, 140] on div at bounding box center [419, 145] width 261 height 110
drag, startPoint x: 461, startPoint y: 140, endPoint x: 465, endPoint y: 143, distance: 4.5
click at [461, 141] on div at bounding box center [419, 145] width 261 height 110
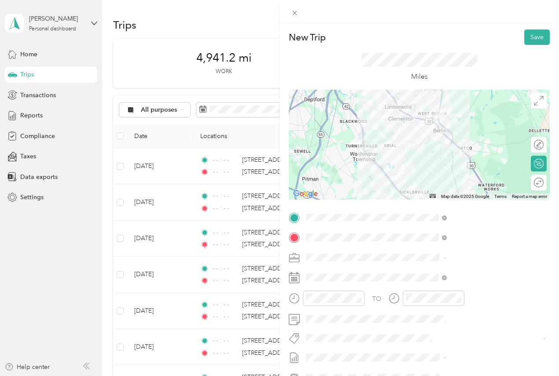
click at [478, 145] on div at bounding box center [419, 145] width 261 height 110
click at [476, 141] on div at bounding box center [419, 145] width 261 height 110
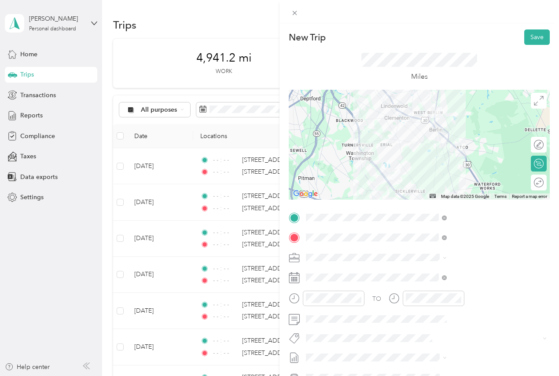
click at [477, 164] on div at bounding box center [419, 145] width 261 height 110
click at [475, 163] on div at bounding box center [419, 145] width 261 height 110
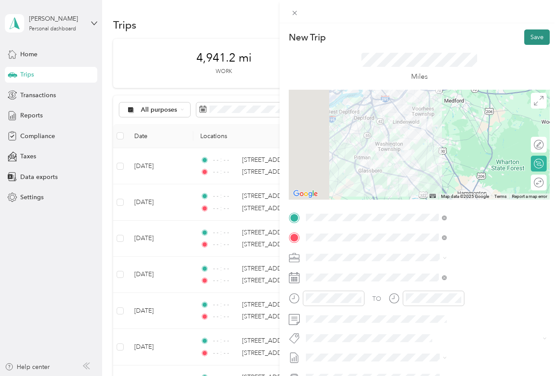
click at [527, 40] on button "Save" at bounding box center [537, 36] width 26 height 15
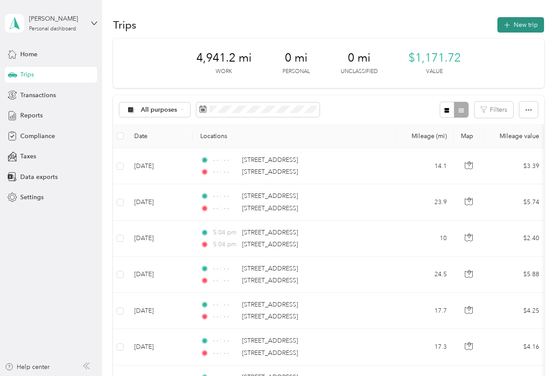
click at [520, 30] on button "New trip" at bounding box center [520, 24] width 47 height 15
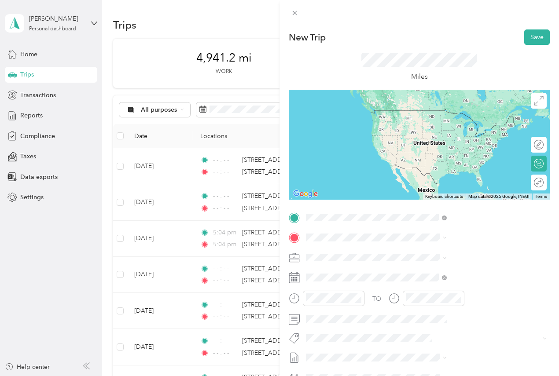
click at [439, 254] on span "[STREET_ADDRESS][US_STATE]" at bounding box center [460, 250] width 88 height 8
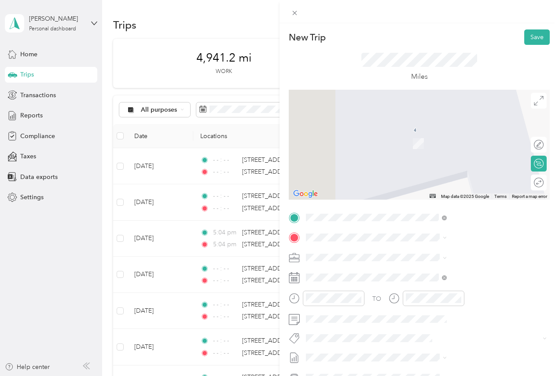
click at [447, 272] on span "[STREET_ADDRESS][US_STATE]" at bounding box center [460, 269] width 88 height 8
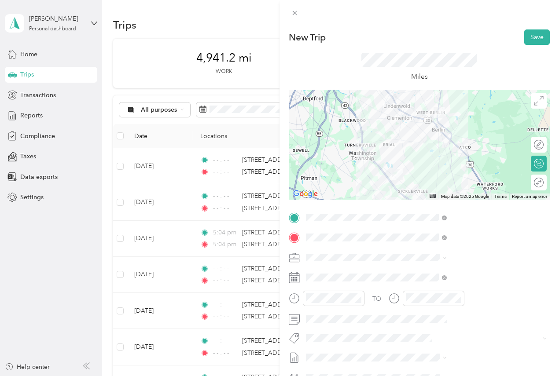
click at [472, 170] on div at bounding box center [419, 145] width 261 height 110
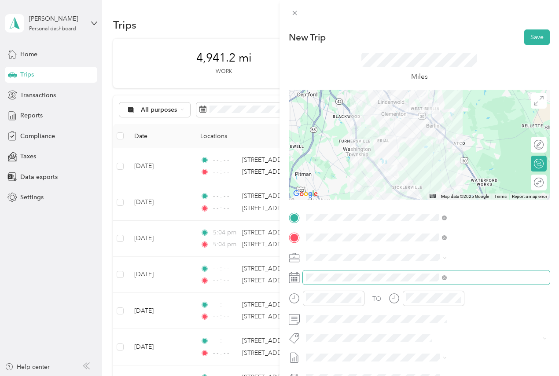
click at [439, 272] on span at bounding box center [426, 278] width 247 height 14
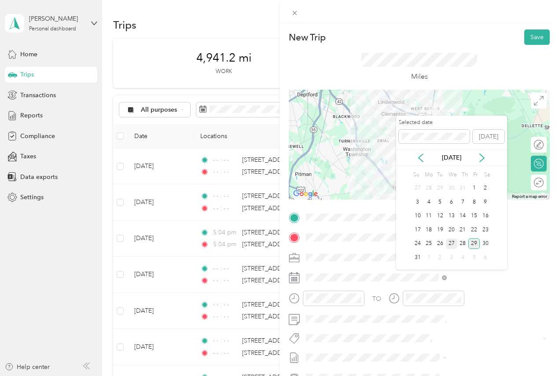
click at [451, 244] on div "27" at bounding box center [451, 244] width 11 height 11
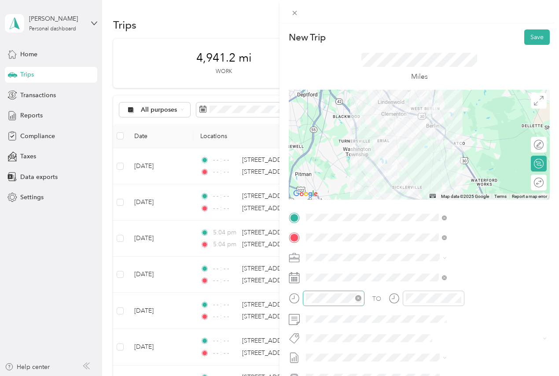
click at [361, 299] on icon "close-circle" at bounding box center [358, 298] width 6 height 6
click at [461, 299] on icon "close-circle" at bounding box center [458, 298] width 6 height 6
click at [533, 37] on button "Save" at bounding box center [537, 36] width 26 height 15
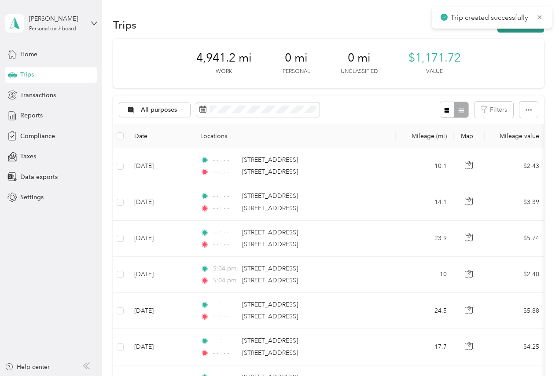
click at [508, 31] on button "New trip" at bounding box center [520, 24] width 47 height 15
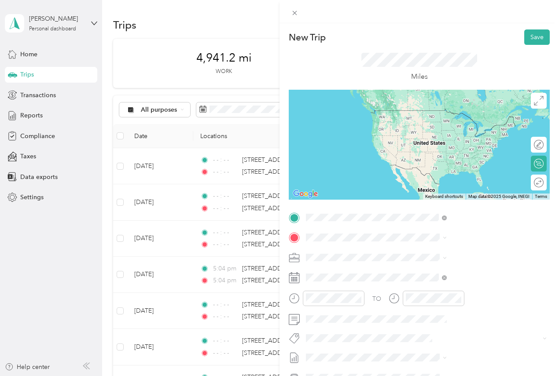
click at [439, 251] on span "[STREET_ADDRESS][US_STATE]" at bounding box center [460, 250] width 88 height 8
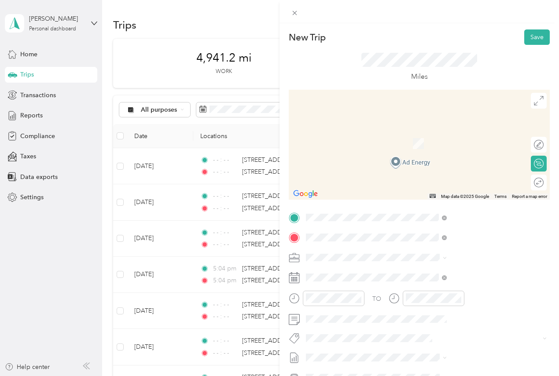
click at [438, 269] on span "[STREET_ADDRESS][US_STATE]" at bounding box center [460, 269] width 88 height 8
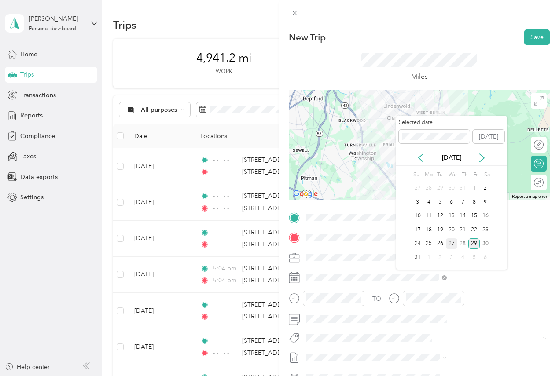
click at [452, 244] on div "27" at bounding box center [451, 244] width 11 height 11
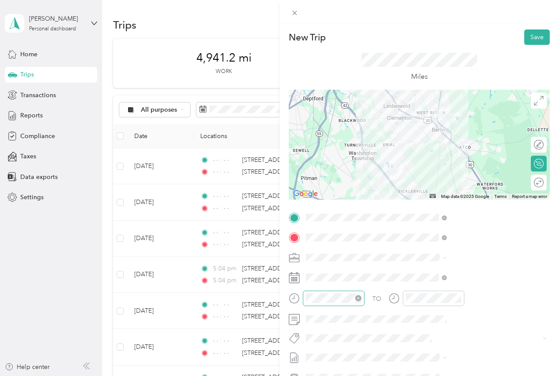
click at [361, 296] on icon "close-circle" at bounding box center [358, 298] width 6 height 6
click at [461, 301] on icon "close-circle" at bounding box center [458, 298] width 6 height 6
click at [468, 179] on div at bounding box center [419, 145] width 261 height 110
click at [468, 176] on div at bounding box center [419, 145] width 261 height 110
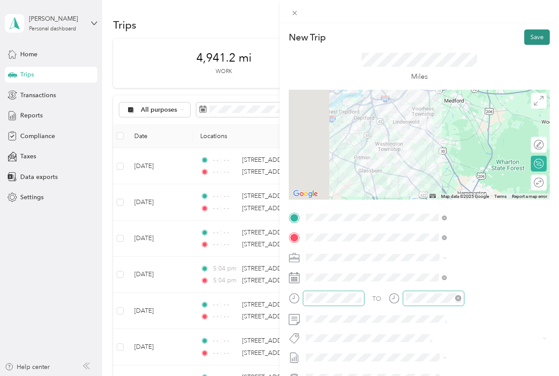
click at [528, 38] on button "Save" at bounding box center [537, 36] width 26 height 15
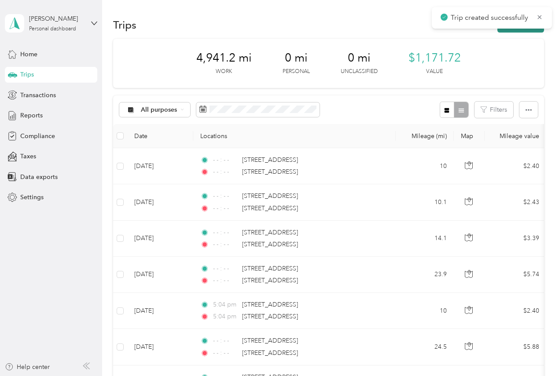
click at [510, 30] on button "New trip" at bounding box center [520, 24] width 47 height 15
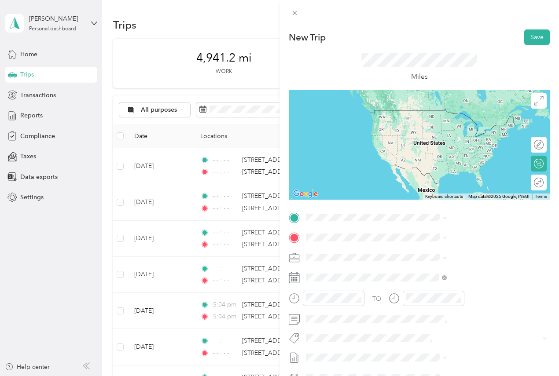
click at [434, 252] on span "[STREET_ADDRESS][US_STATE]" at bounding box center [460, 248] width 88 height 8
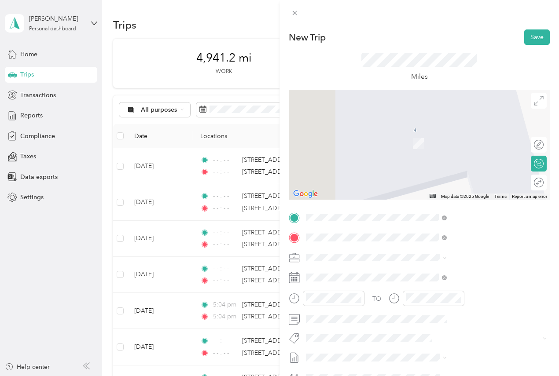
click at [443, 273] on span "[STREET_ADDRESS][US_STATE]" at bounding box center [460, 269] width 88 height 8
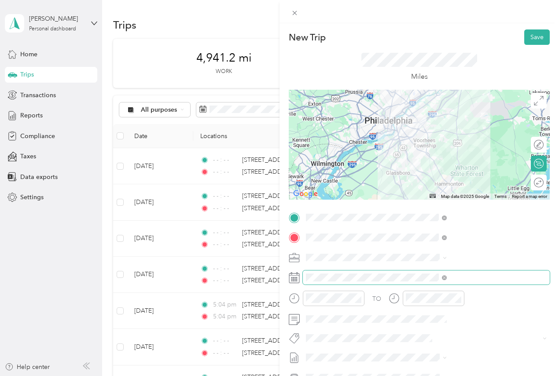
click at [445, 272] on span at bounding box center [426, 278] width 247 height 14
click at [361, 300] on icon "close-circle" at bounding box center [358, 298] width 6 height 6
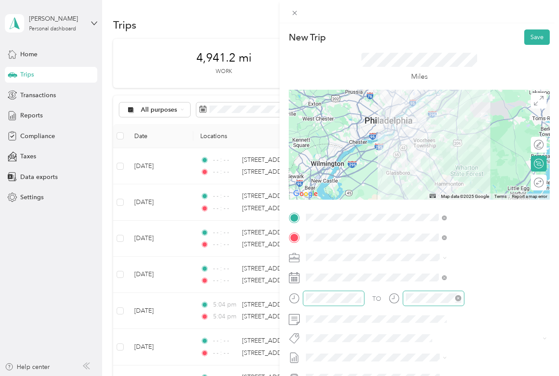
click at [461, 298] on icon "close-circle" at bounding box center [458, 298] width 6 height 6
click at [442, 139] on div at bounding box center [419, 145] width 261 height 110
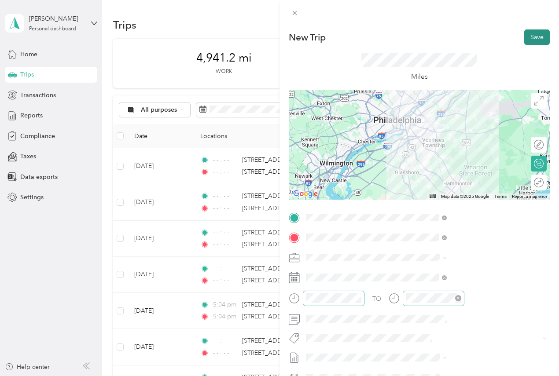
click at [534, 40] on button "Save" at bounding box center [537, 36] width 26 height 15
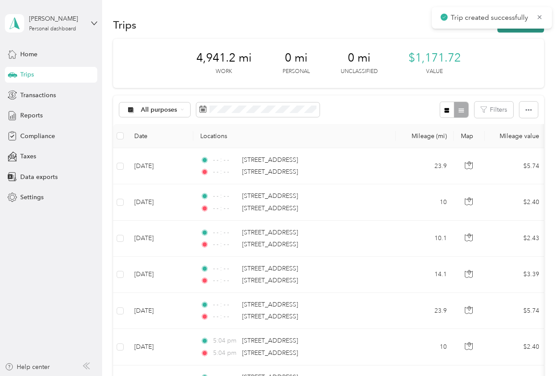
click at [508, 32] on button "New trip" at bounding box center [520, 24] width 47 height 15
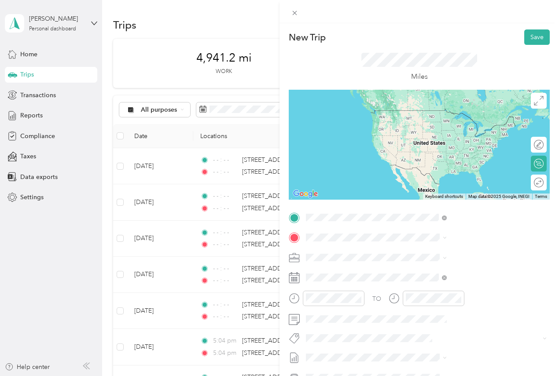
click at [441, 254] on span "[STREET_ADDRESS][US_STATE]" at bounding box center [460, 250] width 88 height 8
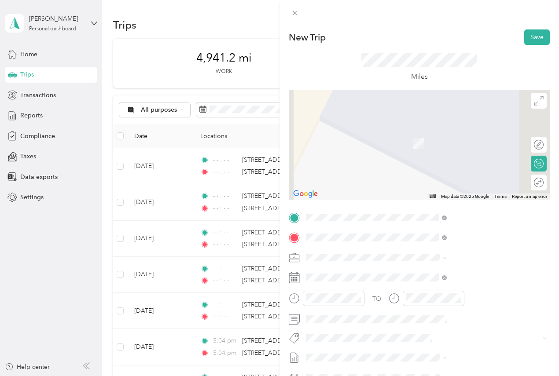
click at [430, 273] on span "[STREET_ADDRESS][US_STATE]" at bounding box center [460, 269] width 88 height 8
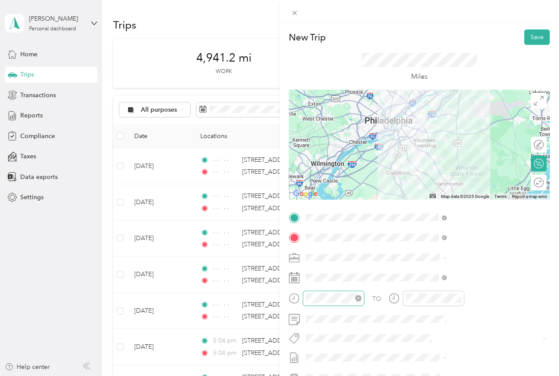
click at [361, 297] on icon "close-circle" at bounding box center [358, 298] width 6 height 6
click at [461, 298] on icon "close-circle" at bounding box center [458, 298] width 6 height 6
drag, startPoint x: 524, startPoint y: 35, endPoint x: 525, endPoint y: 40, distance: 5.4
click at [524, 35] on button "Save" at bounding box center [537, 36] width 26 height 15
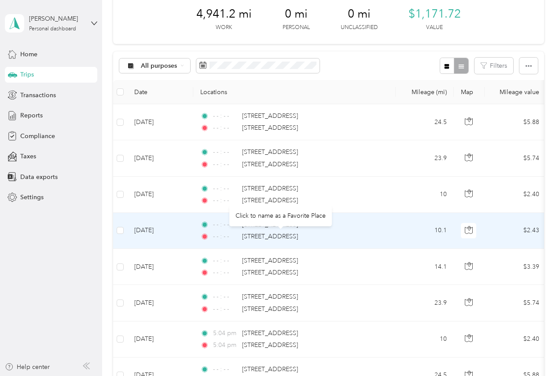
scroll to position [0, 0]
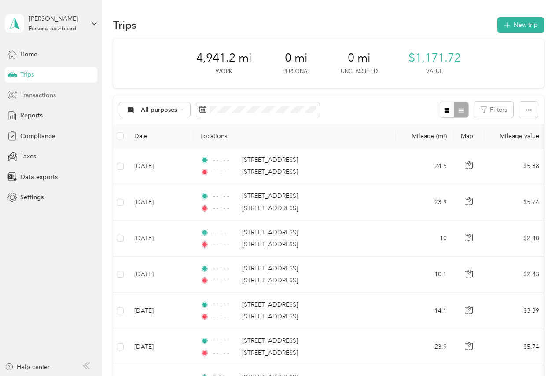
click at [34, 96] on span "Transactions" at bounding box center [38, 95] width 36 height 9
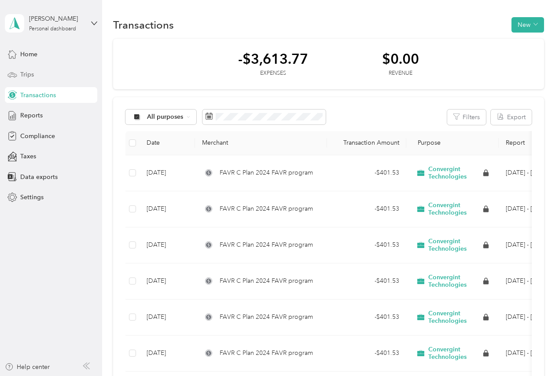
click at [30, 78] on span "Trips" at bounding box center [27, 74] width 14 height 9
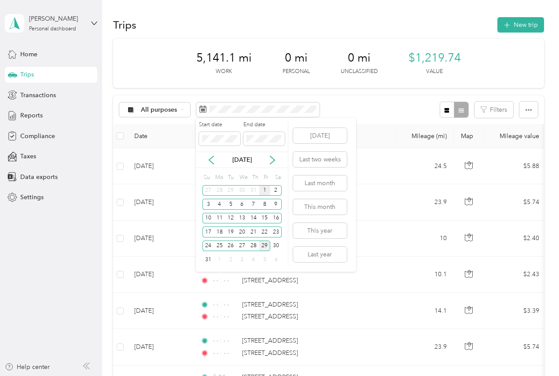
click at [265, 188] on div "1" at bounding box center [264, 190] width 11 height 11
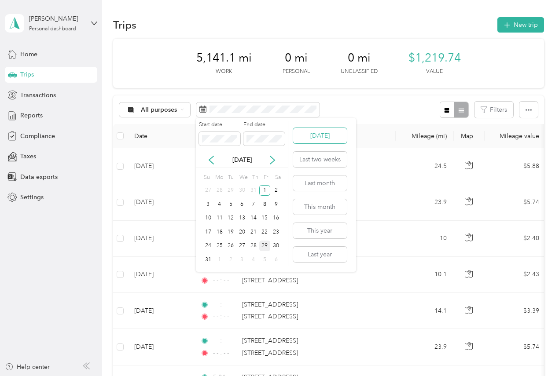
click at [314, 135] on button "[DATE]" at bounding box center [320, 135] width 54 height 15
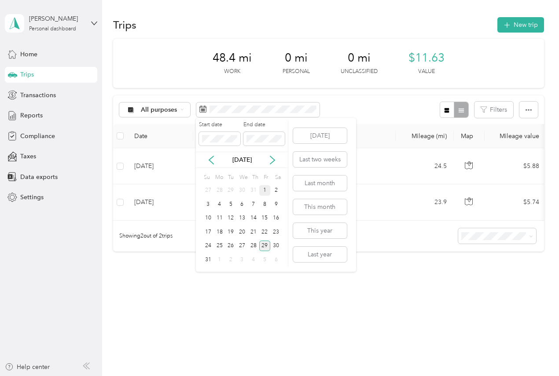
click at [262, 189] on div "1" at bounding box center [264, 190] width 11 height 11
click at [314, 207] on button "This month" at bounding box center [320, 206] width 54 height 15
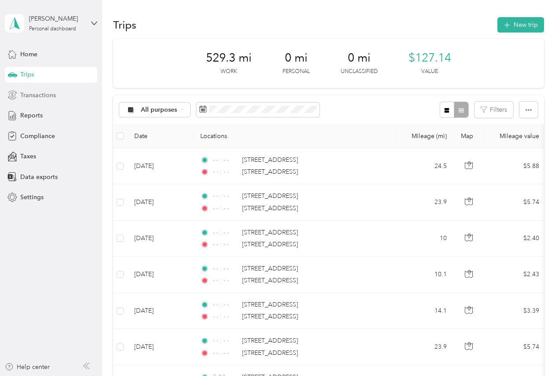
click at [42, 89] on div "Transactions" at bounding box center [51, 95] width 92 height 16
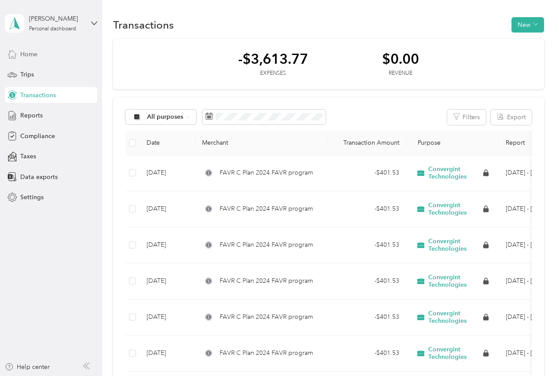
click at [34, 55] on span "Home" at bounding box center [28, 54] width 17 height 9
